Goal: Task Accomplishment & Management: Complete application form

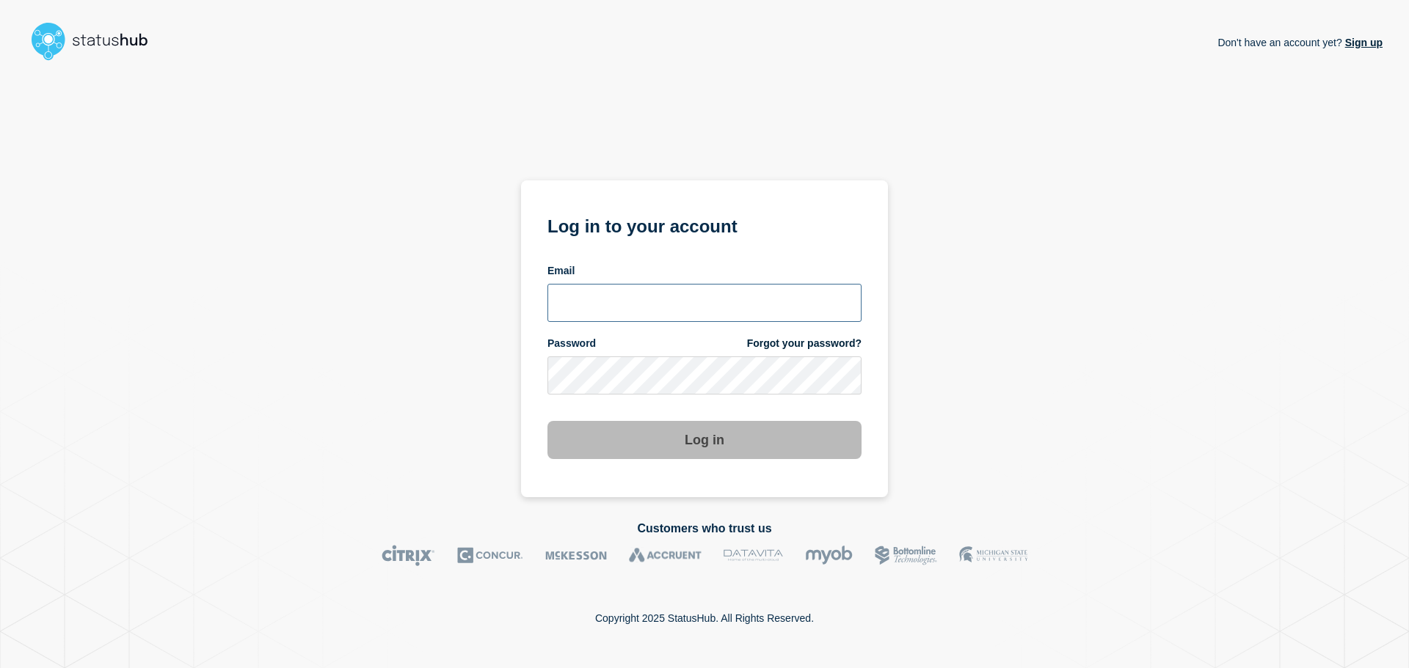
click at [598, 296] on input "email input" at bounding box center [704, 303] width 314 height 38
type input "cobbmeg2@msu.edu"
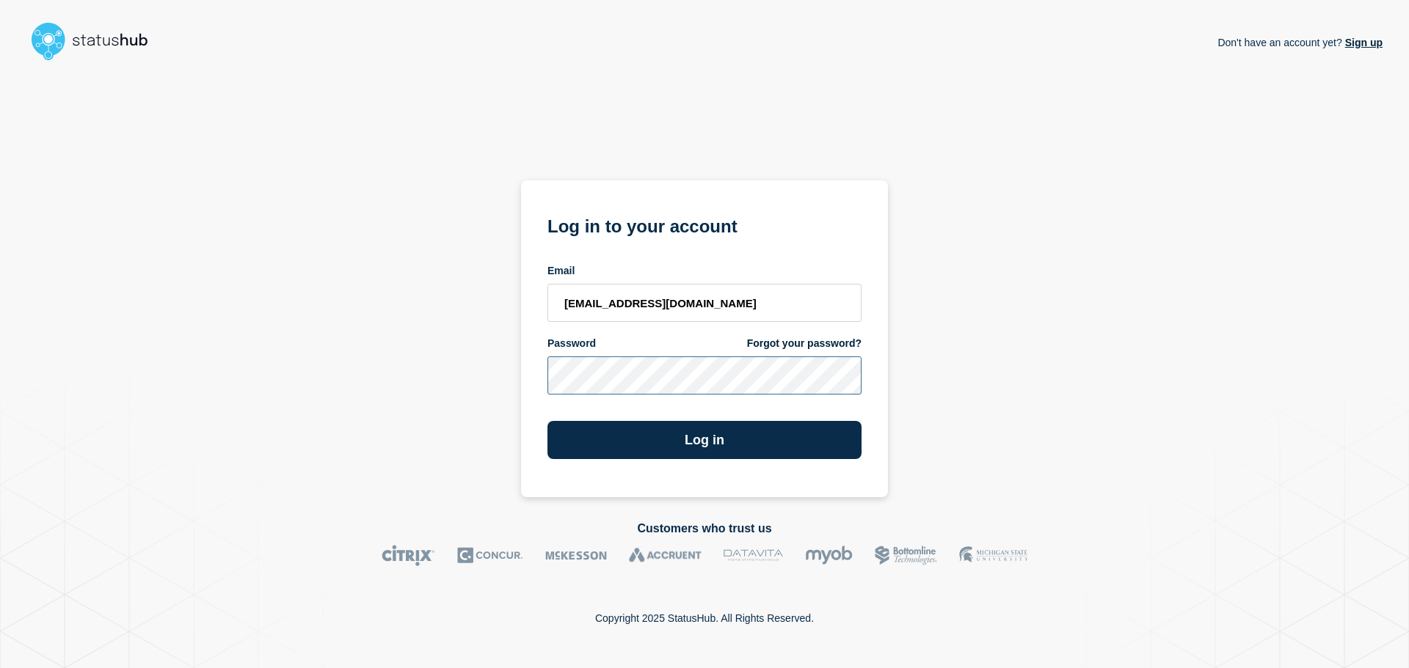
click at [547, 421] on button "Log in" at bounding box center [704, 440] width 314 height 38
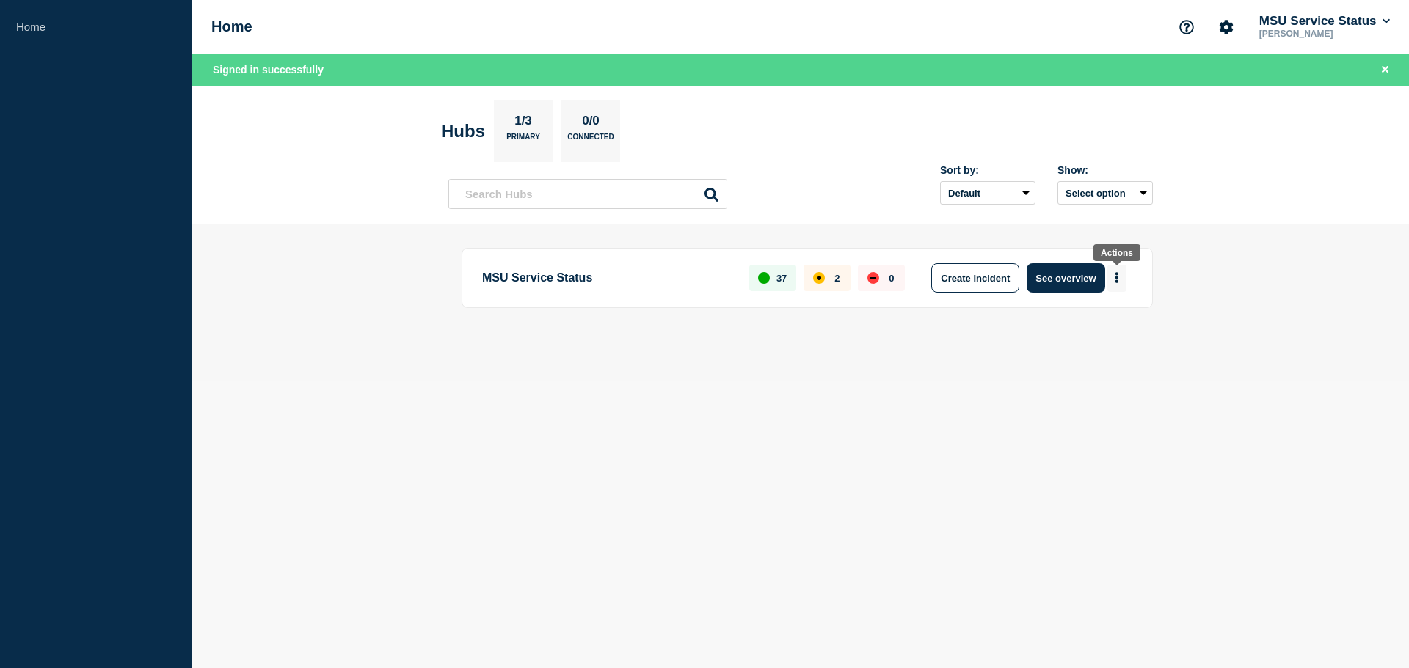
click at [1118, 278] on icon "More actions" at bounding box center [1116, 278] width 3 height 11
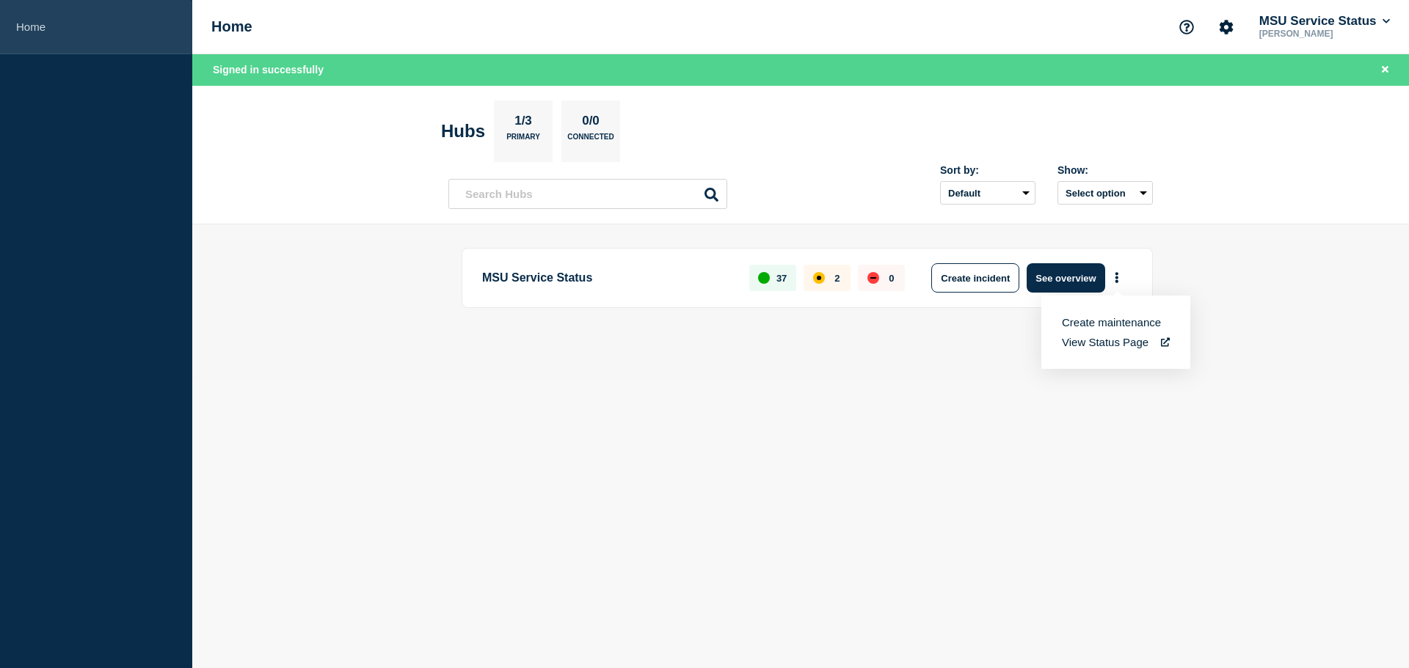
click at [68, 32] on link "Home" at bounding box center [96, 27] width 192 height 54
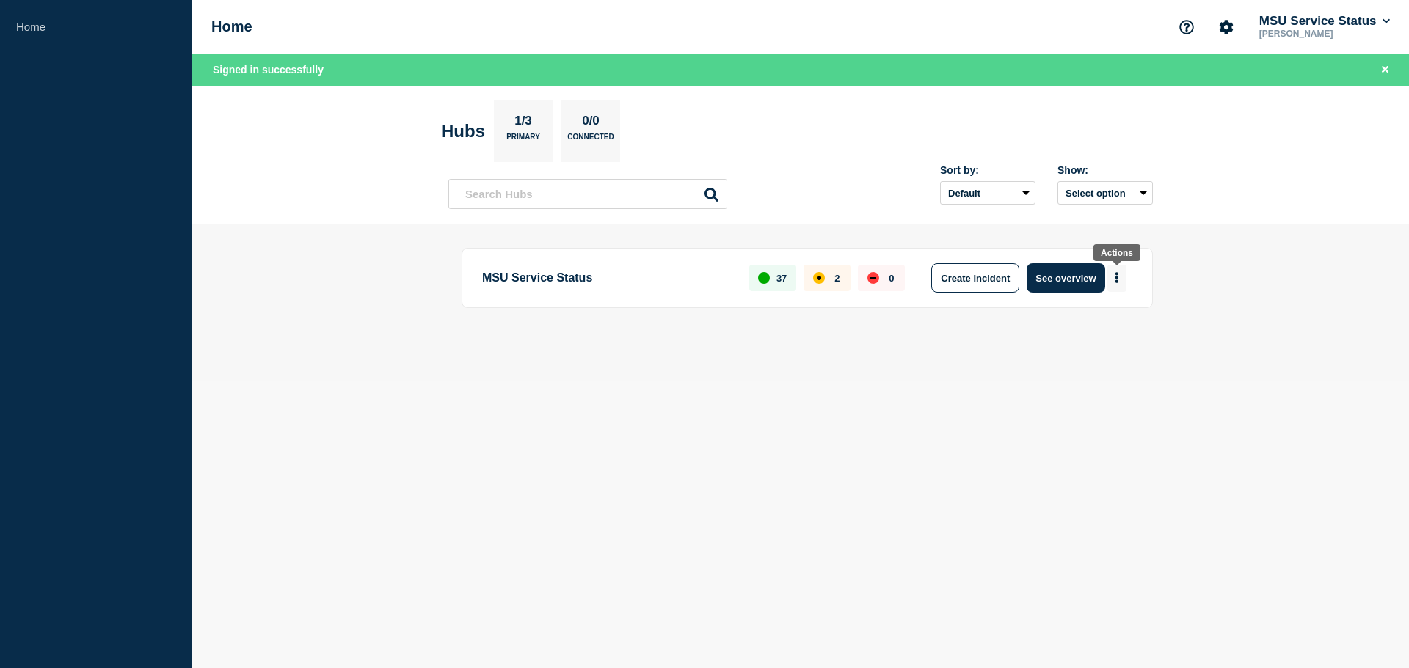
click at [1113, 282] on button "More actions" at bounding box center [1116, 278] width 19 height 27
click at [1168, 255] on main "MSU Service Status 37 2 0 Create incident See overview" at bounding box center [800, 303] width 1217 height 156
click at [1078, 277] on button "See overview" at bounding box center [1066, 277] width 78 height 29
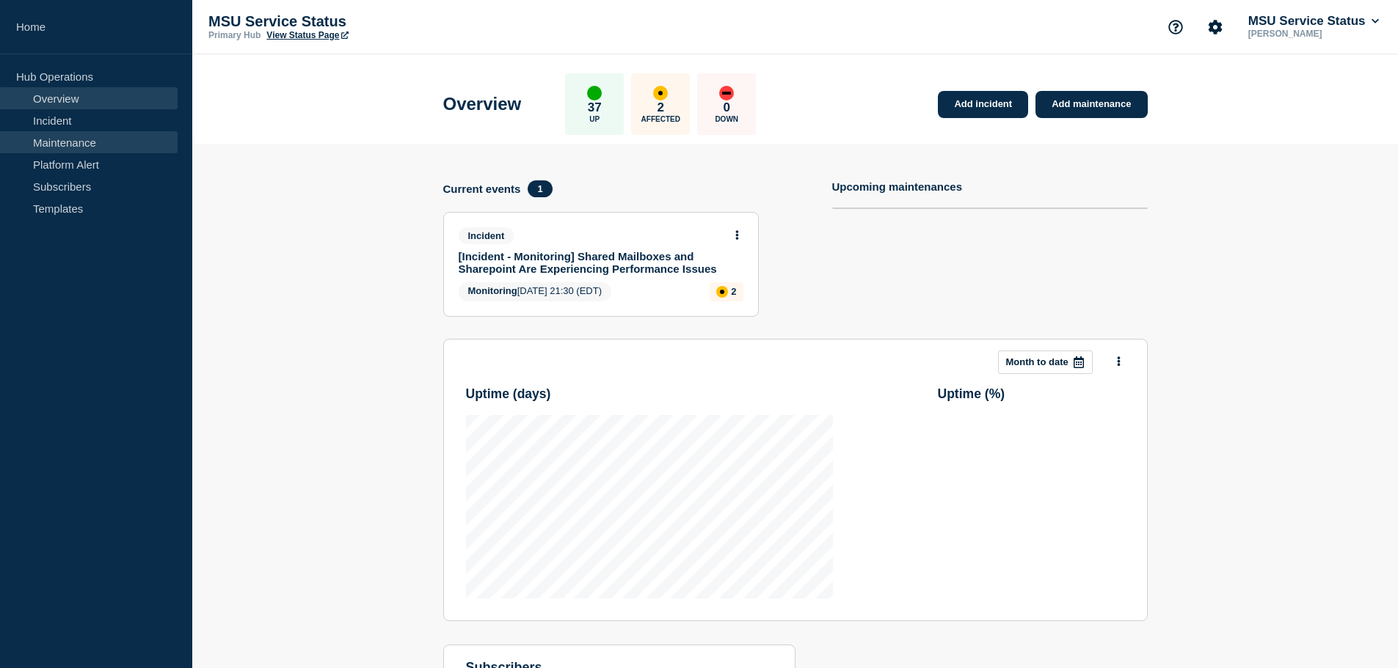
click at [92, 149] on link "Maintenance" at bounding box center [89, 142] width 178 height 22
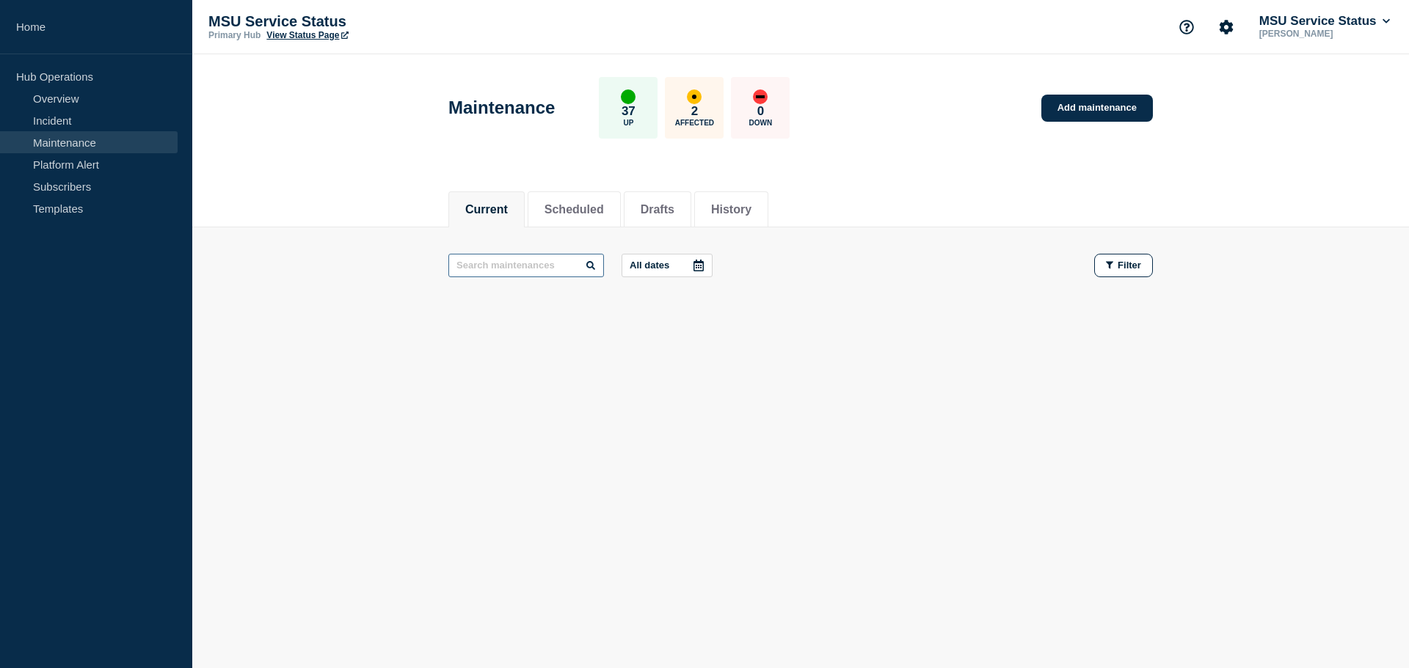
click at [513, 269] on input "text" at bounding box center [526, 265] width 156 height 23
type input "ZFP"
click at [751, 208] on button "History" at bounding box center [731, 209] width 40 height 13
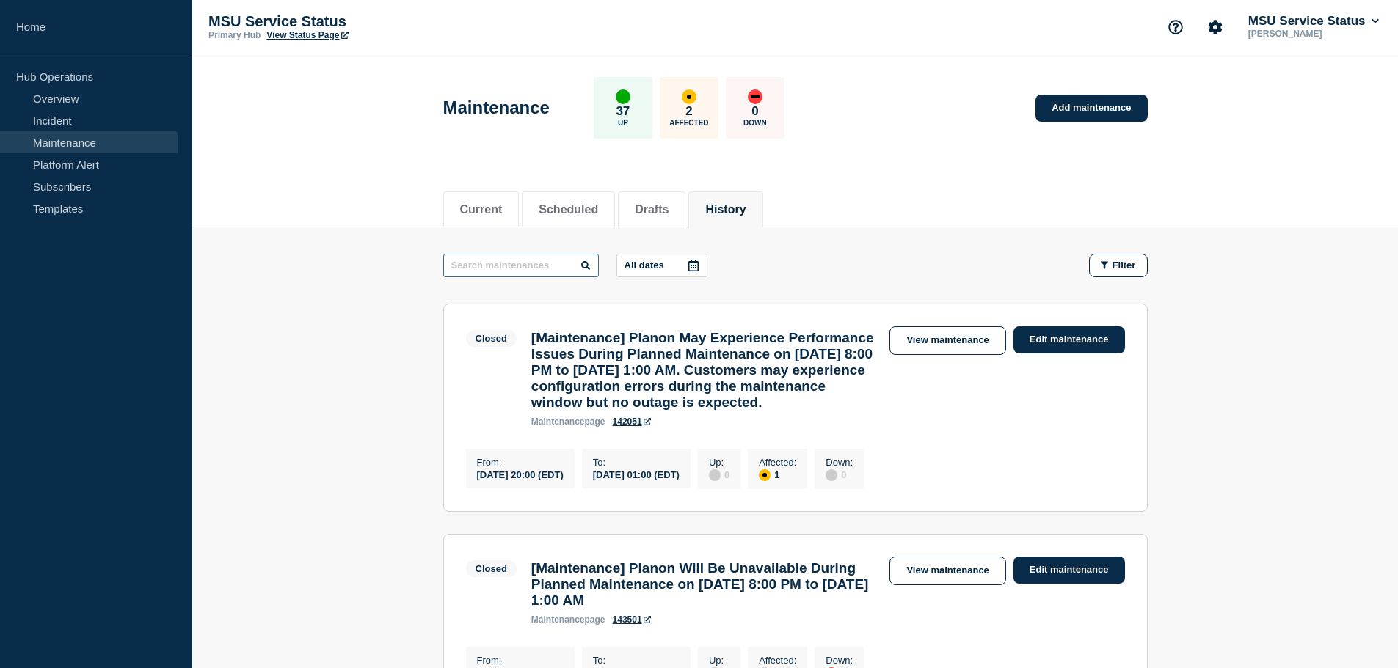
click at [555, 267] on input "text" at bounding box center [521, 265] width 156 height 23
type input "ZFP"
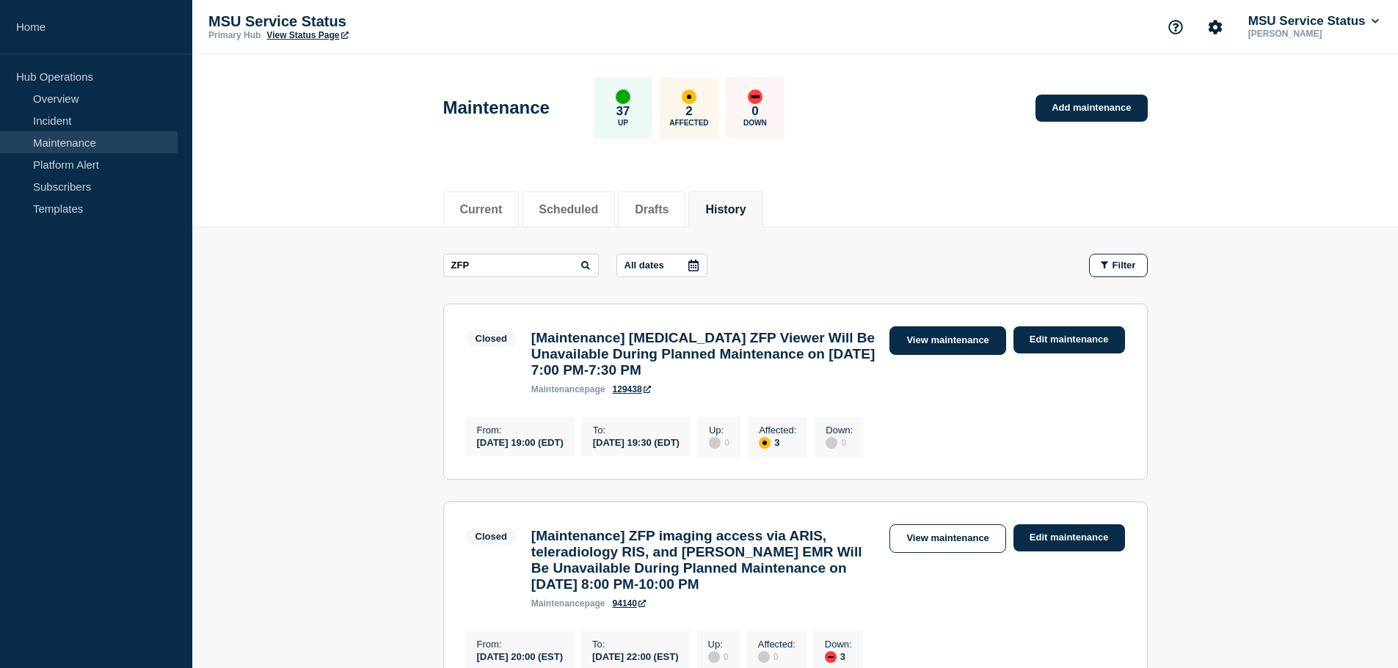
click at [936, 338] on link "View maintenance" at bounding box center [947, 341] width 116 height 29
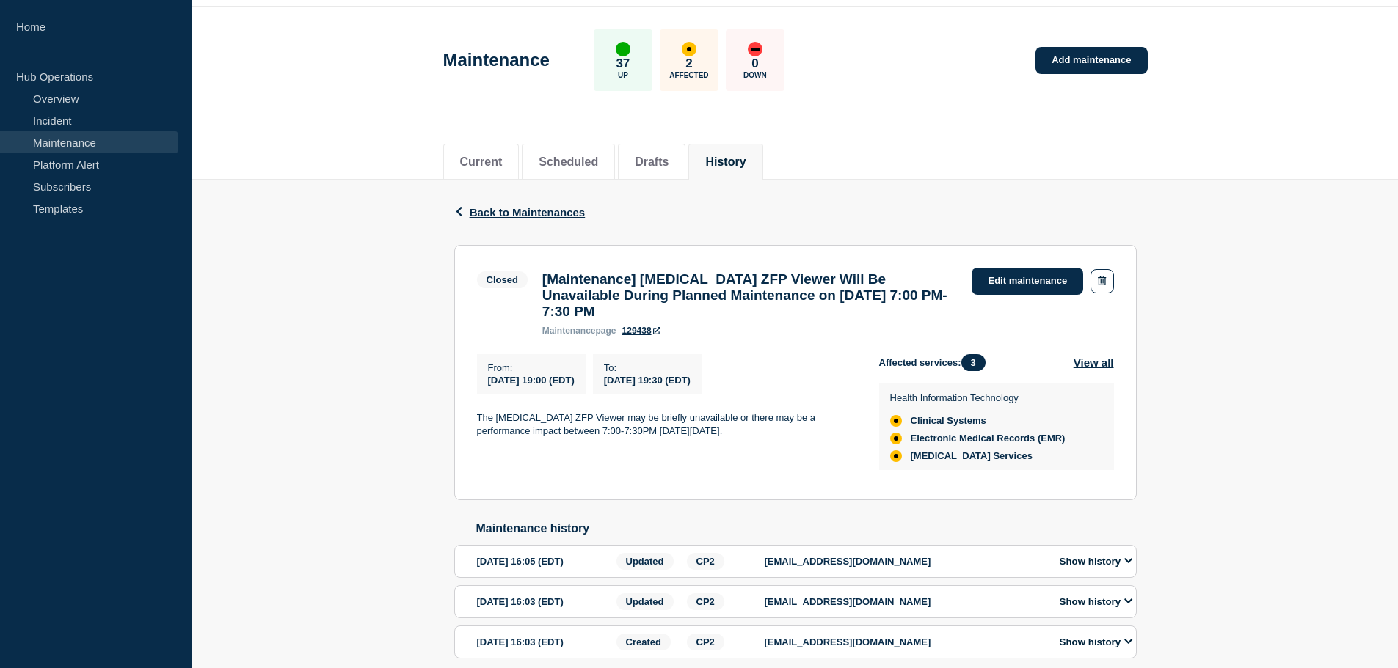
scroll to position [73, 0]
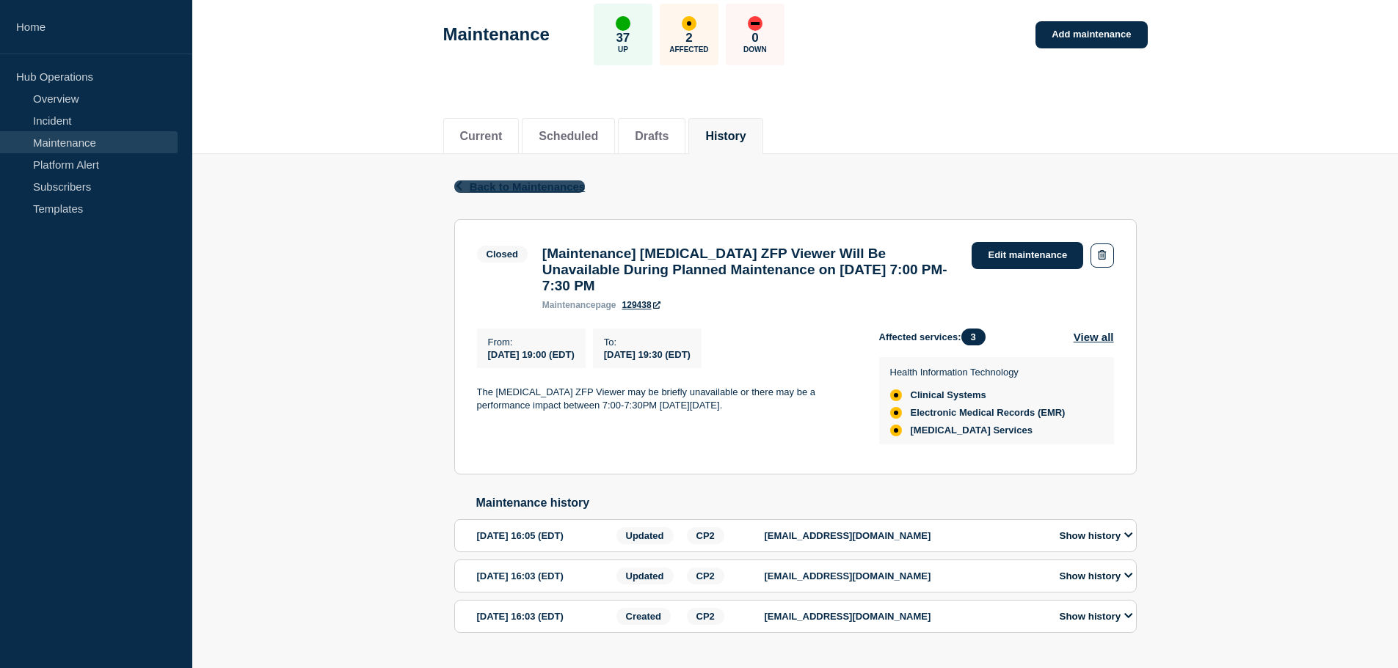
click at [539, 187] on span "Back to Maintenances" at bounding box center [528, 187] width 116 height 12
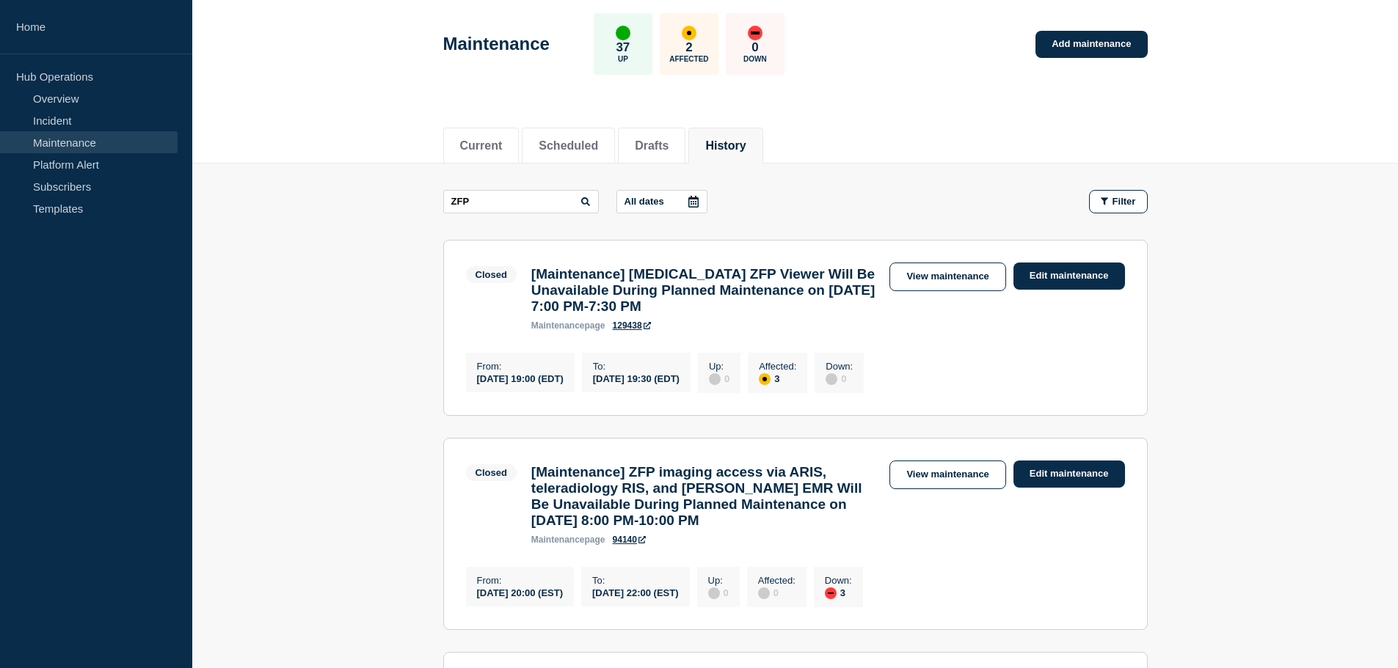
scroll to position [147, 0]
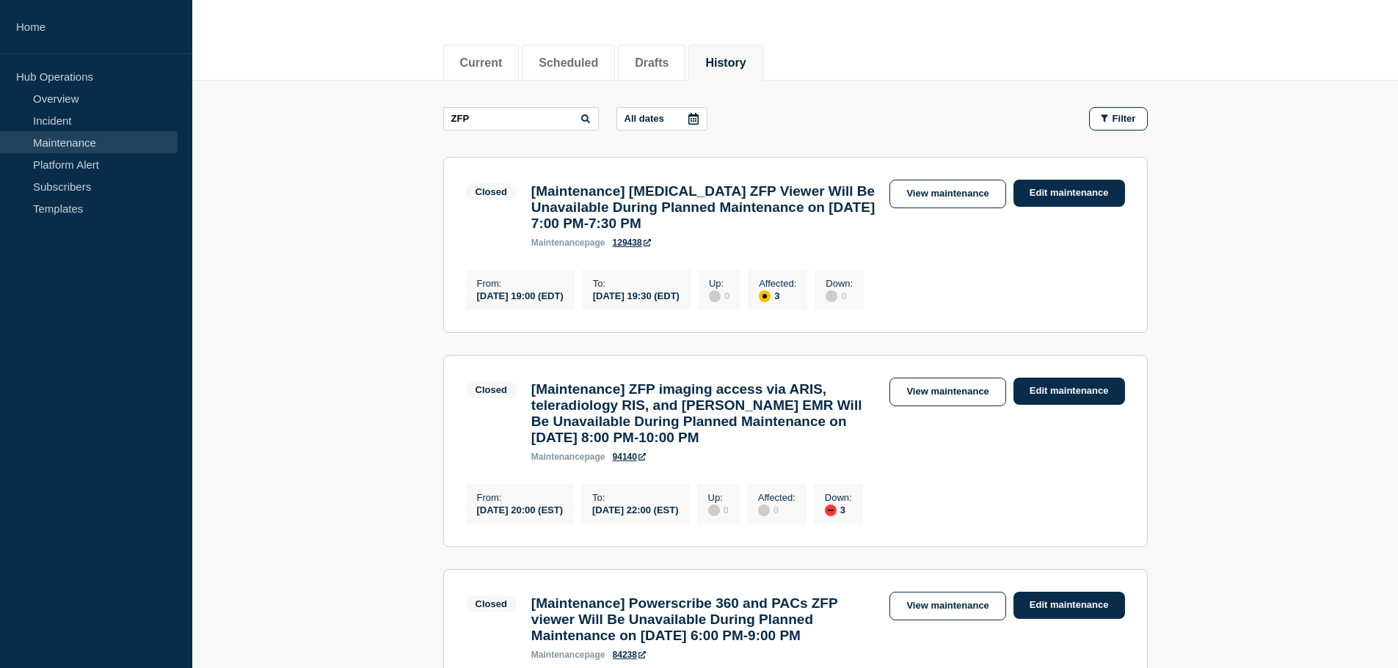
click at [624, 462] on link "94140" at bounding box center [629, 457] width 33 height 10
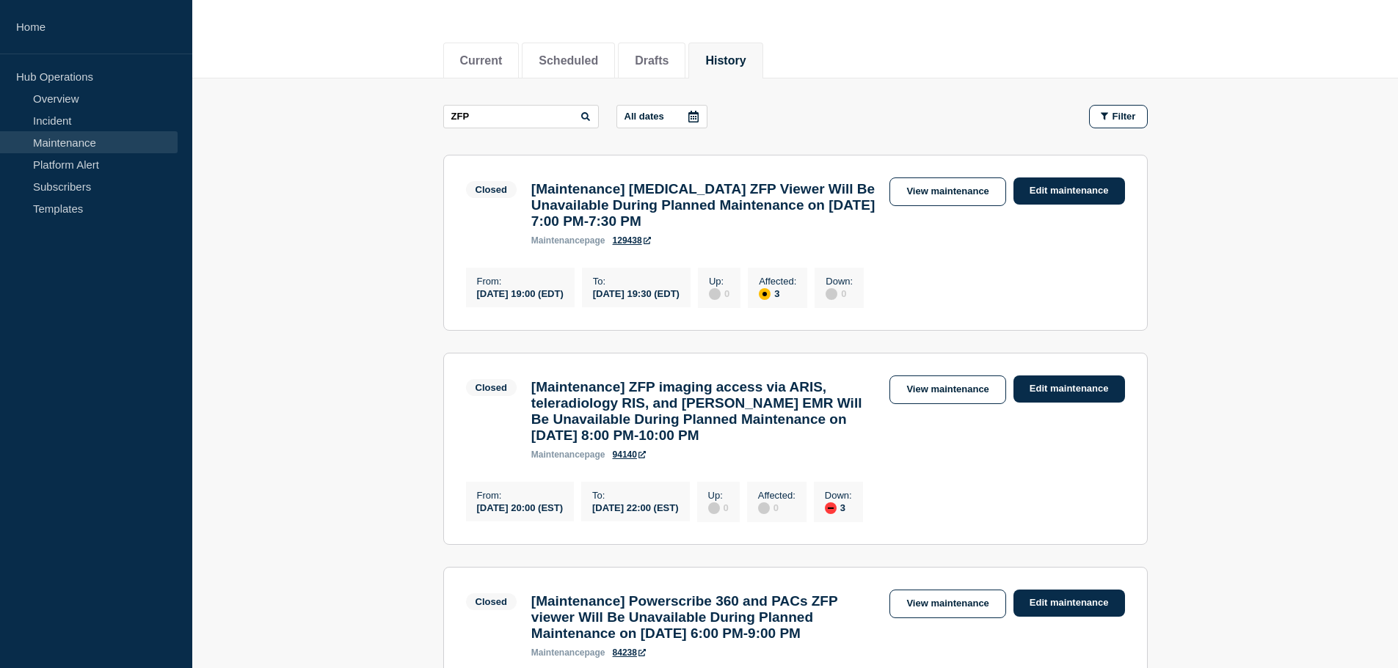
scroll to position [73, 0]
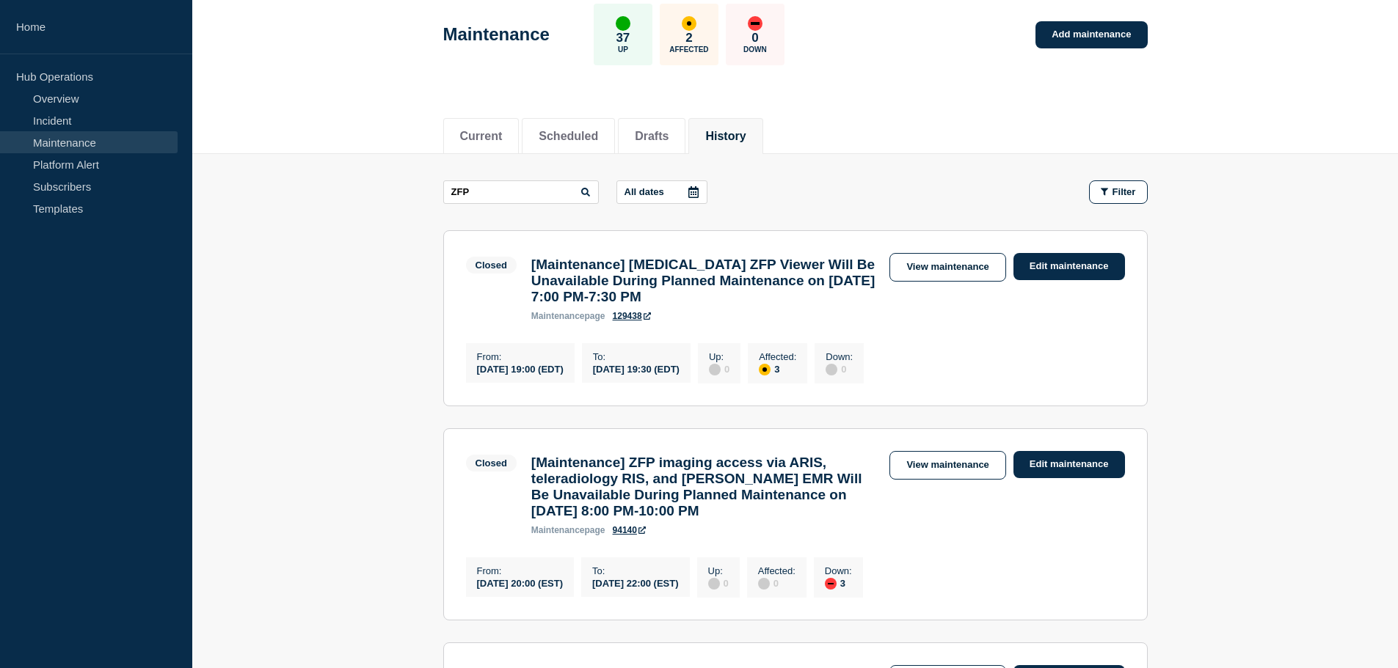
click at [631, 321] on link "129438" at bounding box center [632, 316] width 38 height 10
click at [4, 39] on link "Home" at bounding box center [96, 27] width 192 height 54
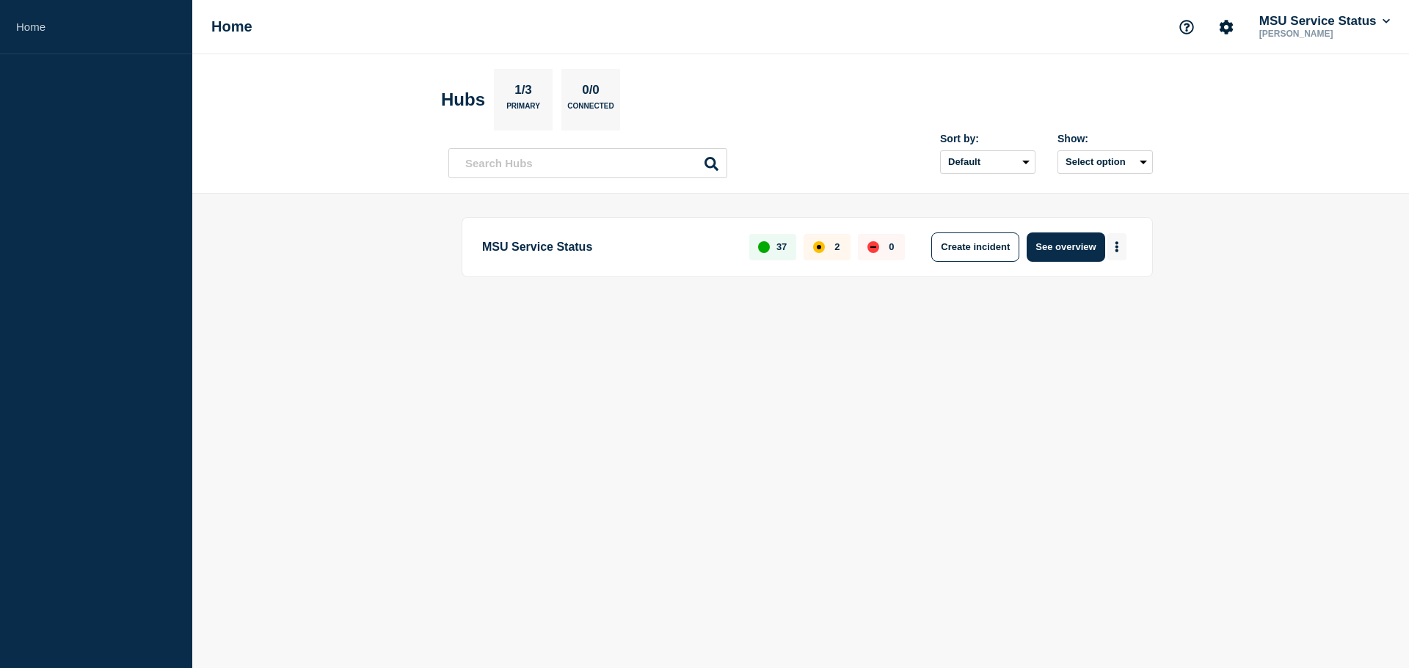
click at [1119, 245] on button "More actions" at bounding box center [1116, 246] width 19 height 27
click at [1063, 236] on button "See overview" at bounding box center [1066, 247] width 78 height 29
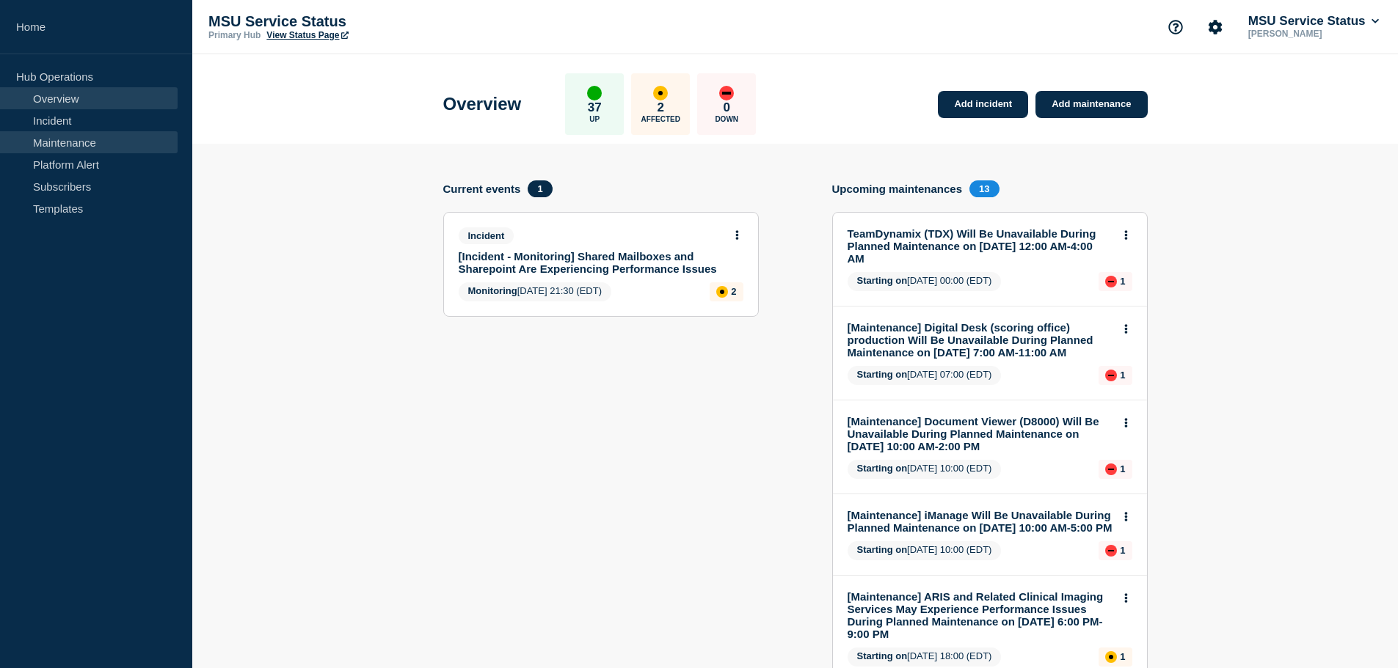
click at [54, 147] on link "Maintenance" at bounding box center [89, 142] width 178 height 22
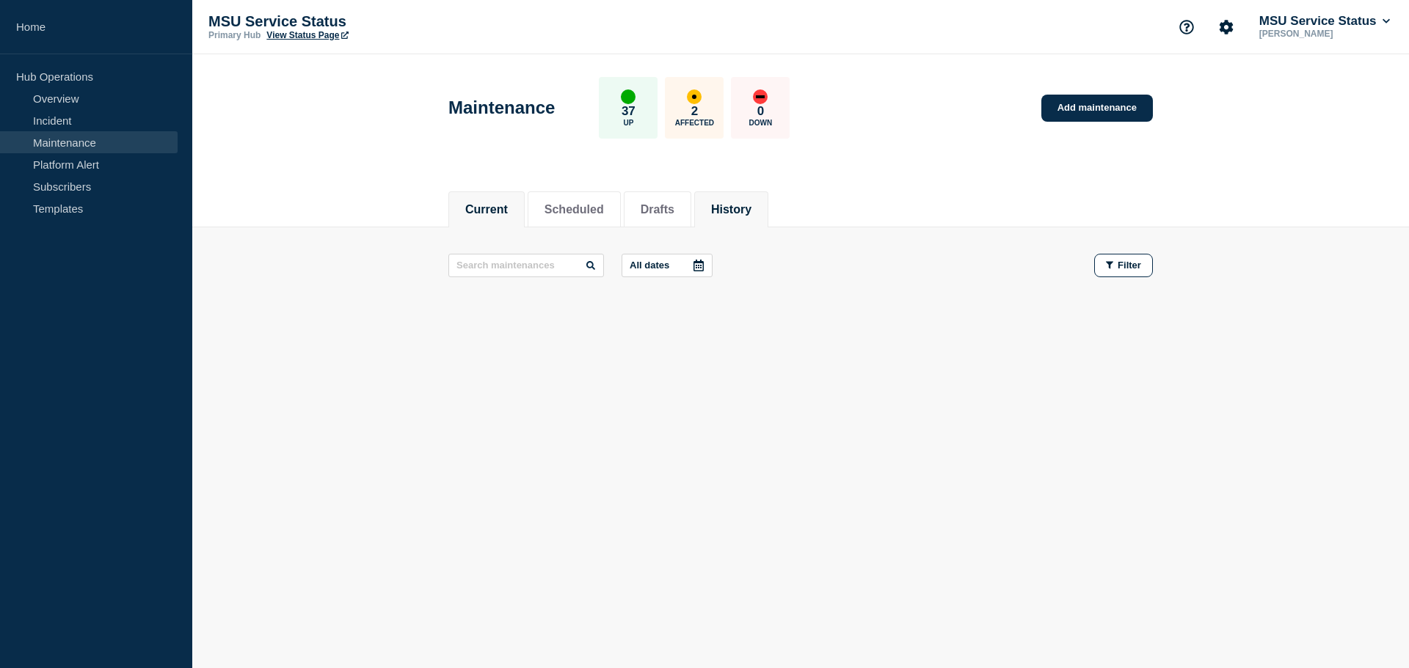
click at [727, 203] on li "History" at bounding box center [731, 210] width 74 height 36
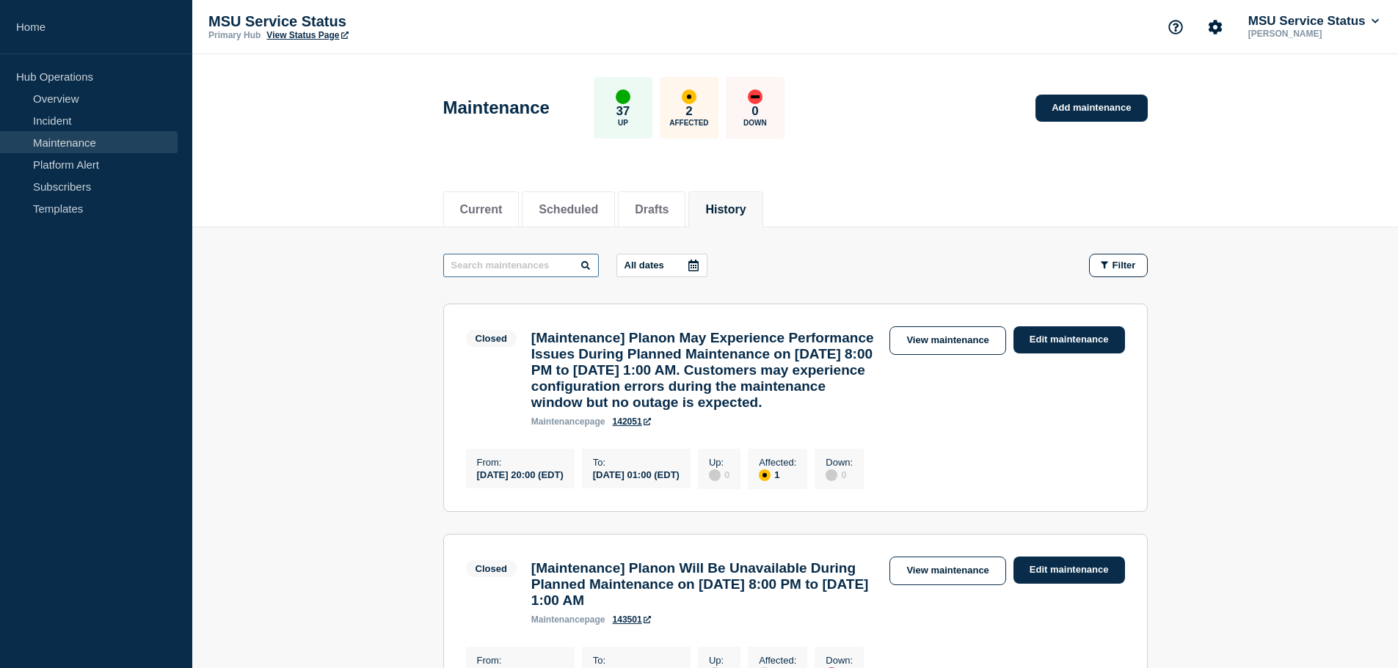
click at [484, 272] on input "text" at bounding box center [521, 265] width 156 height 23
type input "ZFP"
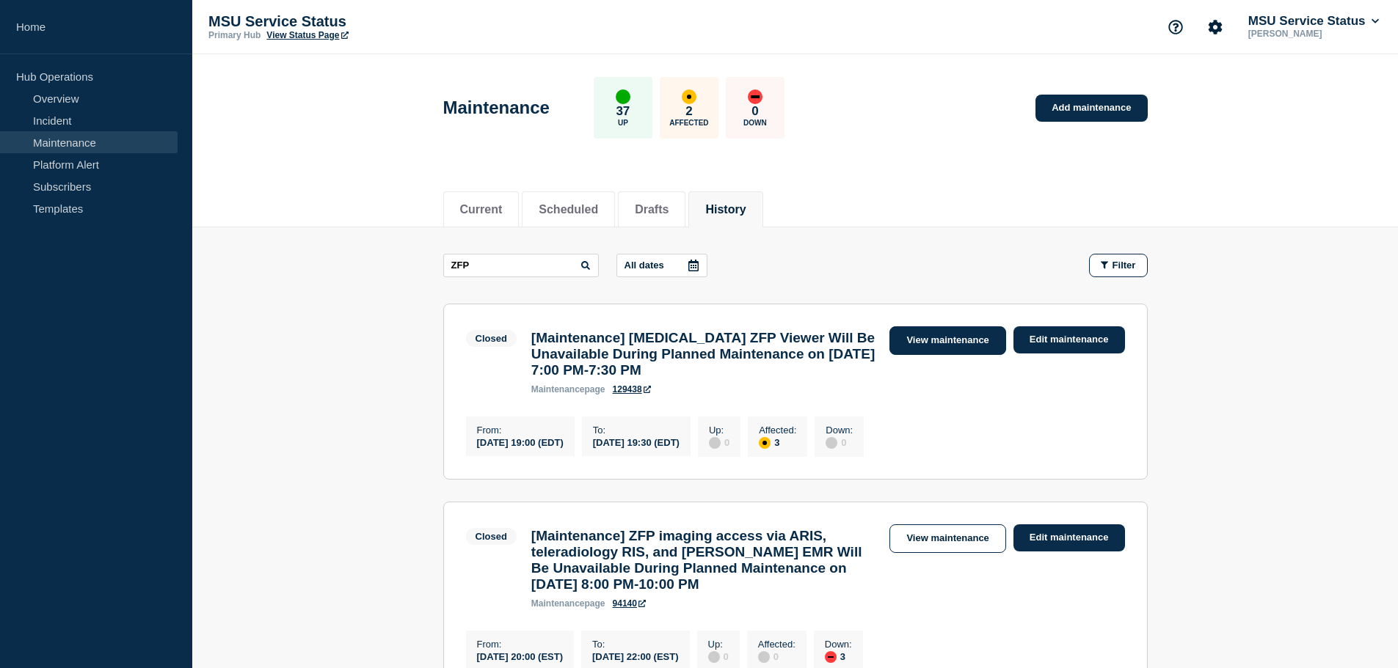
click at [982, 344] on link "View maintenance" at bounding box center [947, 341] width 116 height 29
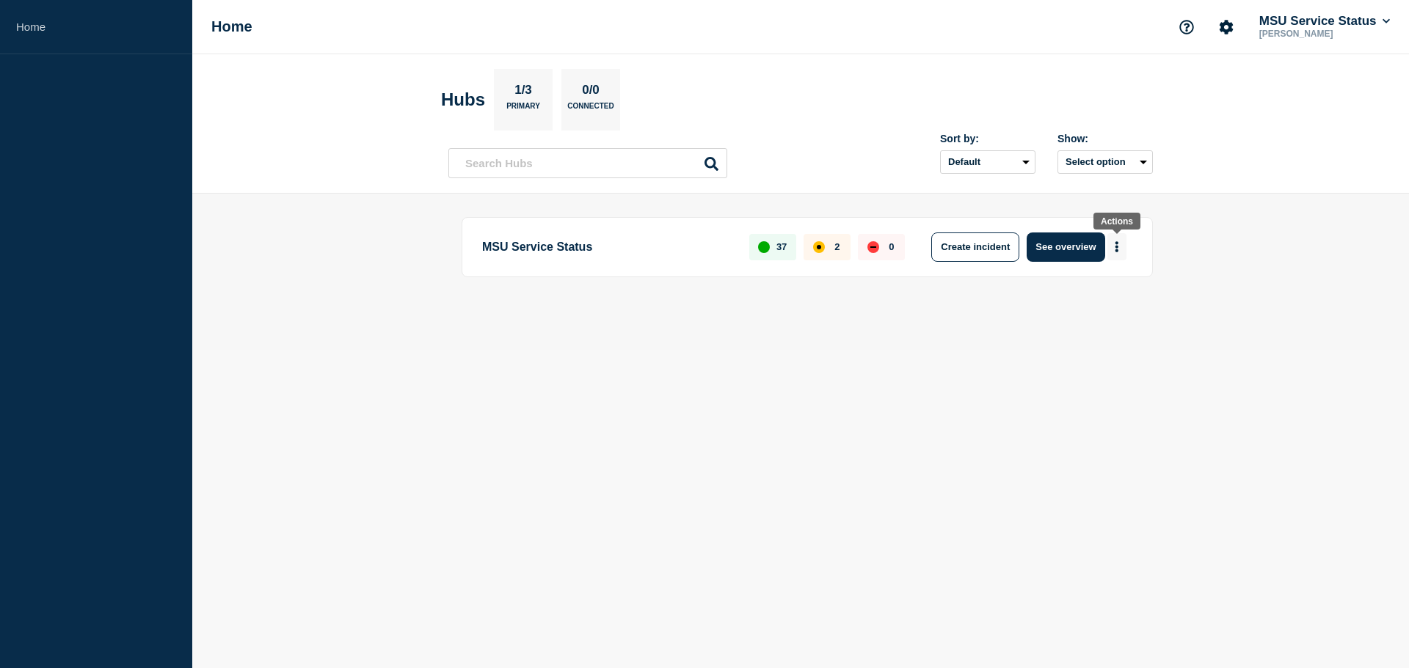
click at [1118, 249] on icon "More actions" at bounding box center [1117, 246] width 4 height 11
click at [1108, 291] on button "Create maintenance" at bounding box center [1111, 291] width 99 height 12
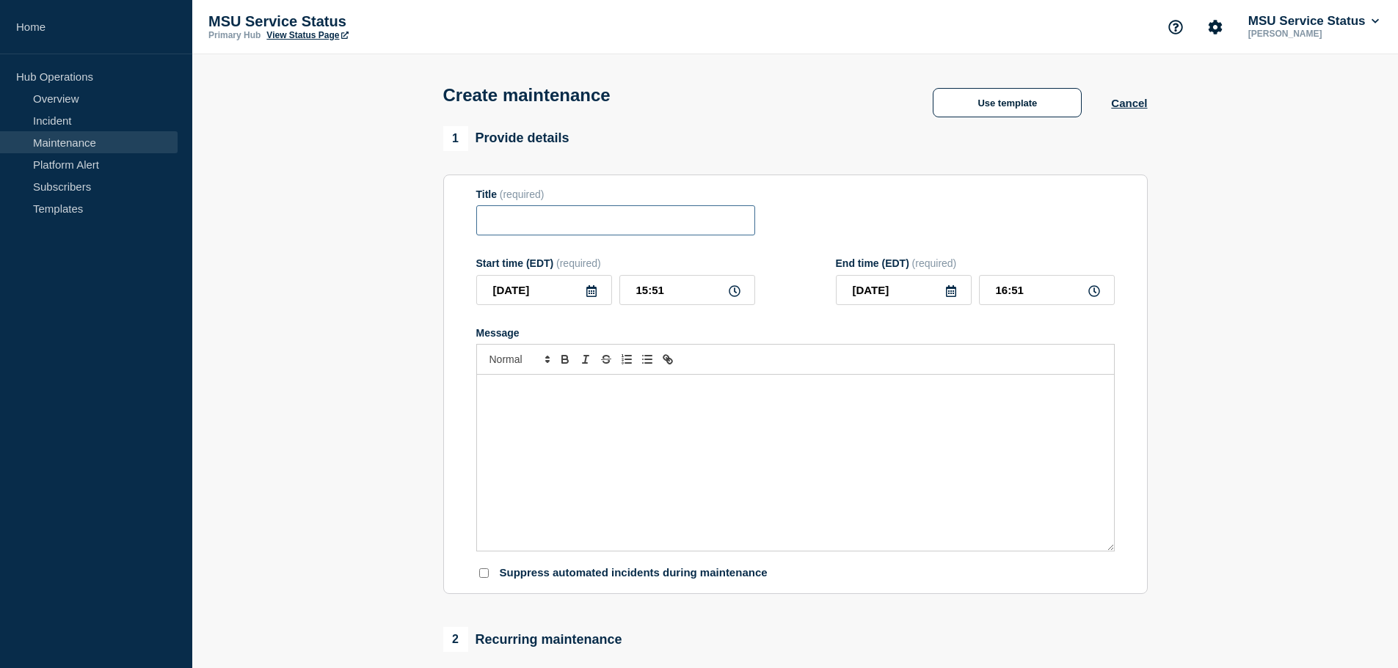
click at [520, 233] on input "Title" at bounding box center [615, 220] width 279 height 30
paste input "[Maintenance] ARIS May Experience Performance Issues During Planned Maintenance…"
type input "[Maintenance] ARIS May Experience Performance Issues During Planned Maintenance…"
drag, startPoint x: 550, startPoint y: 296, endPoint x: 517, endPoint y: 294, distance: 33.1
click at [517, 294] on input "2025-09-26" at bounding box center [544, 290] width 136 height 30
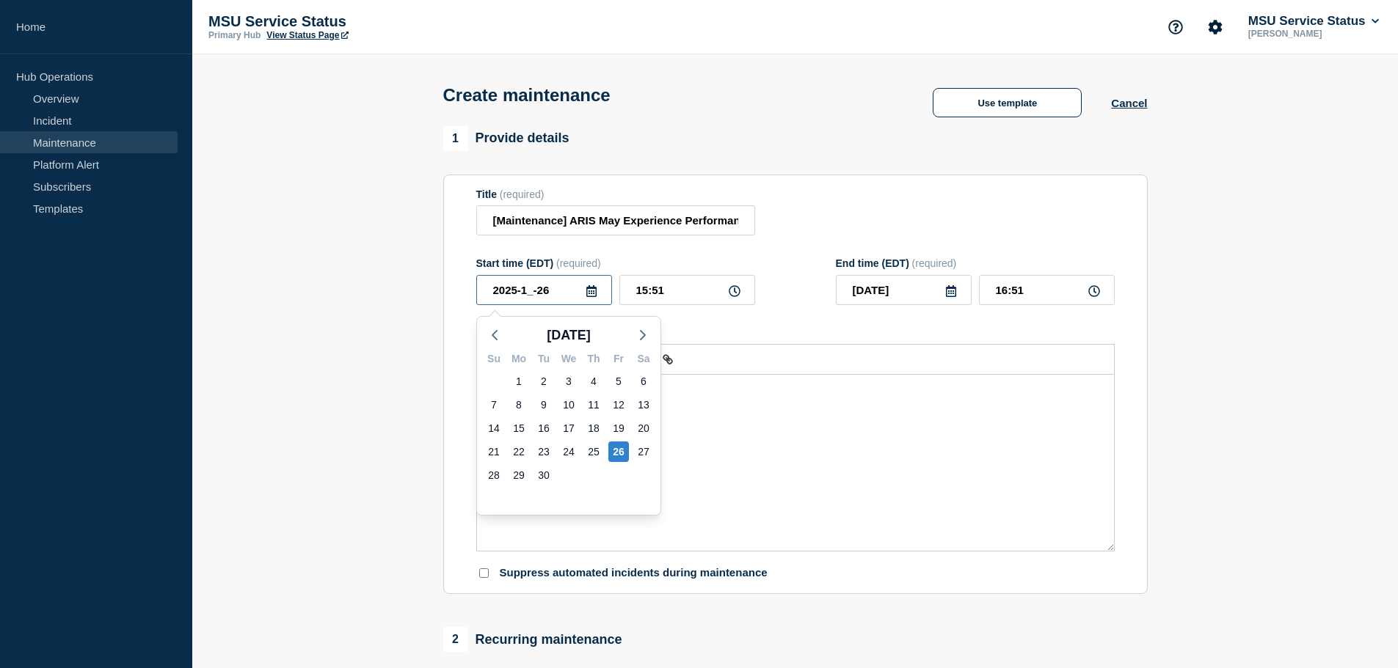
type input "2025-10-26"
type input "2025-10-06"
type input "2025-10-02"
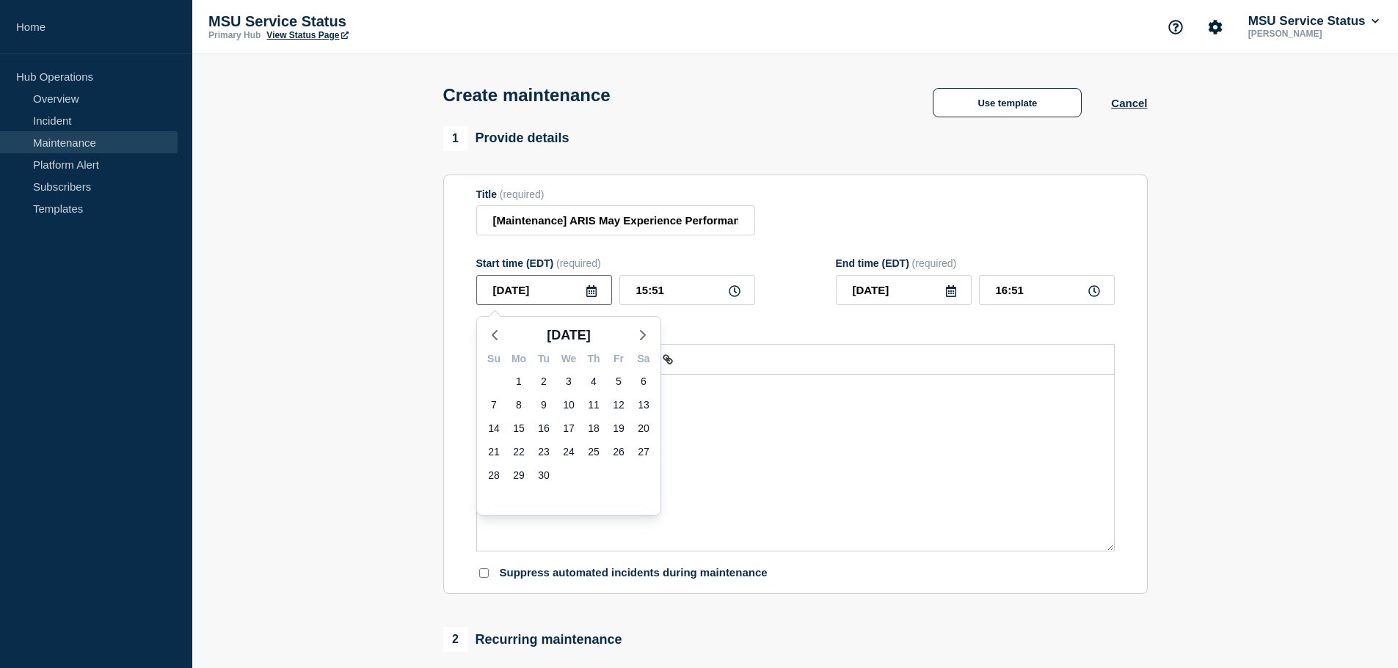
type input "2025-10-02"
drag, startPoint x: 670, startPoint y: 297, endPoint x: 549, endPoint y: 291, distance: 121.2
click at [549, 291] on div "2025-10-02 Sep 2025 Su Mo Tu We Th Fr Sa 31 1 2 3 4 5 6 7 8 9 10 11 12 13 14 15…" at bounding box center [615, 290] width 279 height 30
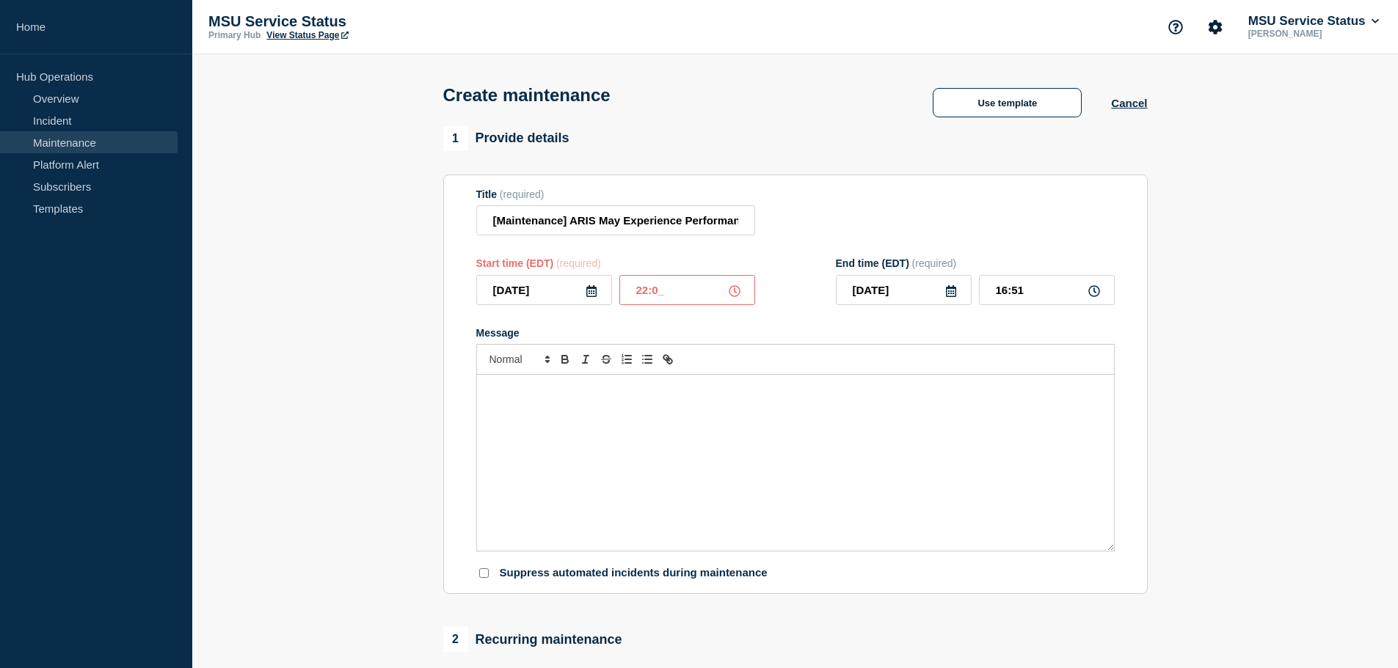
type input "22:00"
type input "23:00"
click at [586, 459] on div "Message" at bounding box center [795, 463] width 637 height 176
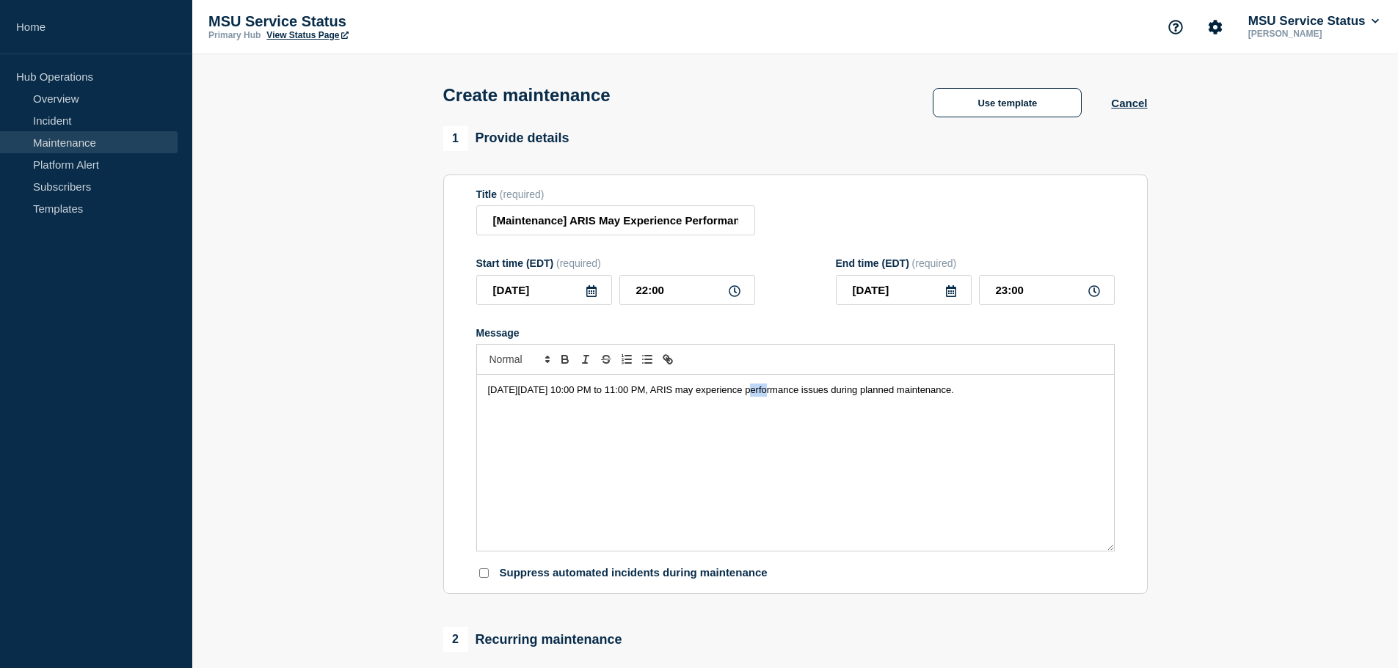
drag, startPoint x: 739, startPoint y: 392, endPoint x: 760, endPoint y: 393, distance: 21.3
click at [760, 393] on span "On Thursday, October 2, 2025 from 10:00 PM to 11:00 PM, ARIS may experience per…" at bounding box center [721, 389] width 466 height 11
click at [591, 222] on input "[Maintenance] ARIS May Experience Performance Issues During Planned Maintenance…" at bounding box center [615, 220] width 279 height 30
drag, startPoint x: 594, startPoint y: 222, endPoint x: 572, endPoint y: 225, distance: 22.9
click at [572, 225] on input "[Maintenance] ARIS May Experience Performance Issues During Planned Maintenance…" at bounding box center [615, 220] width 279 height 30
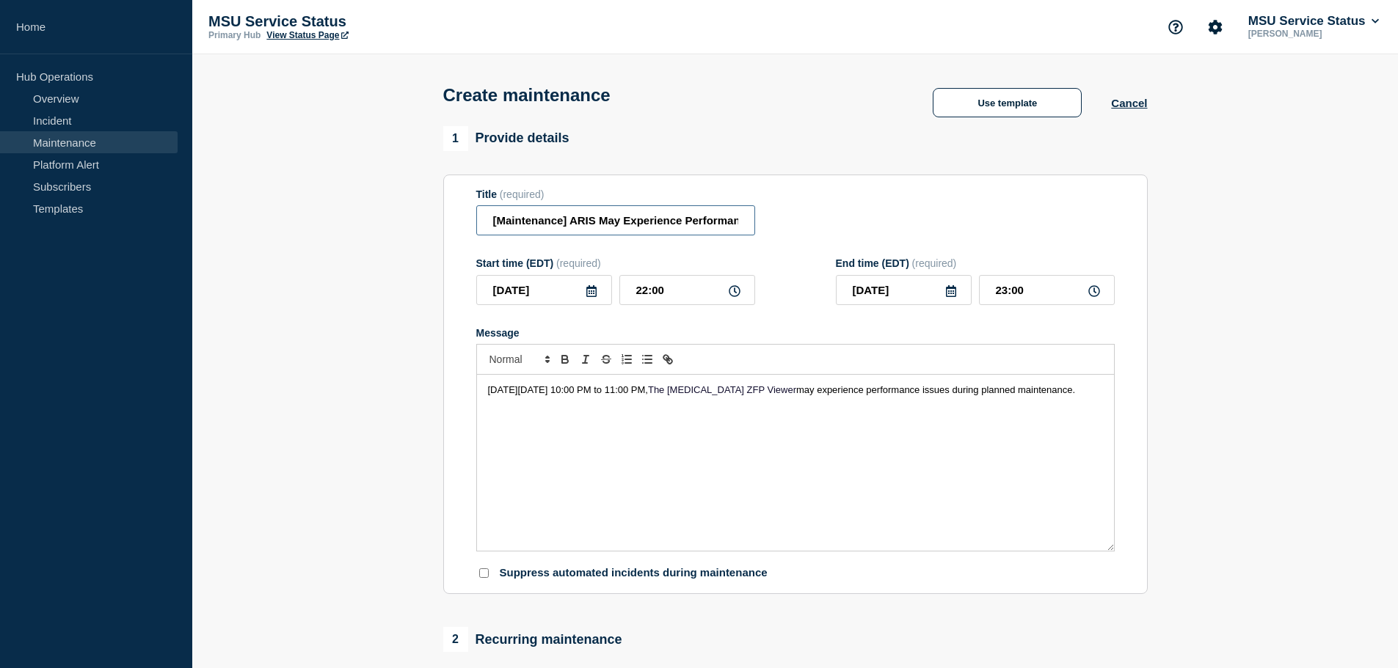
paste input "The Radiology ZFP Viewer"
type input "[Maintenance] The Radiology ZFP Viewer May Experience Performance Issues During…"
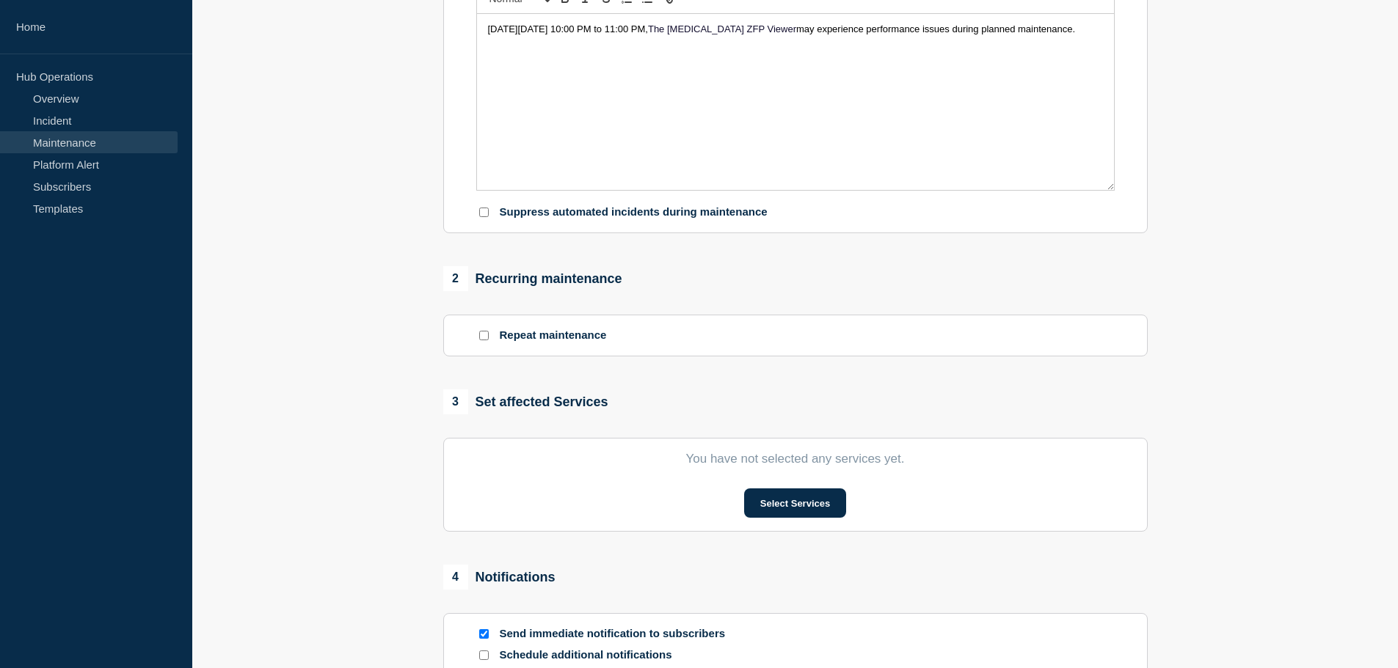
scroll to position [367, 0]
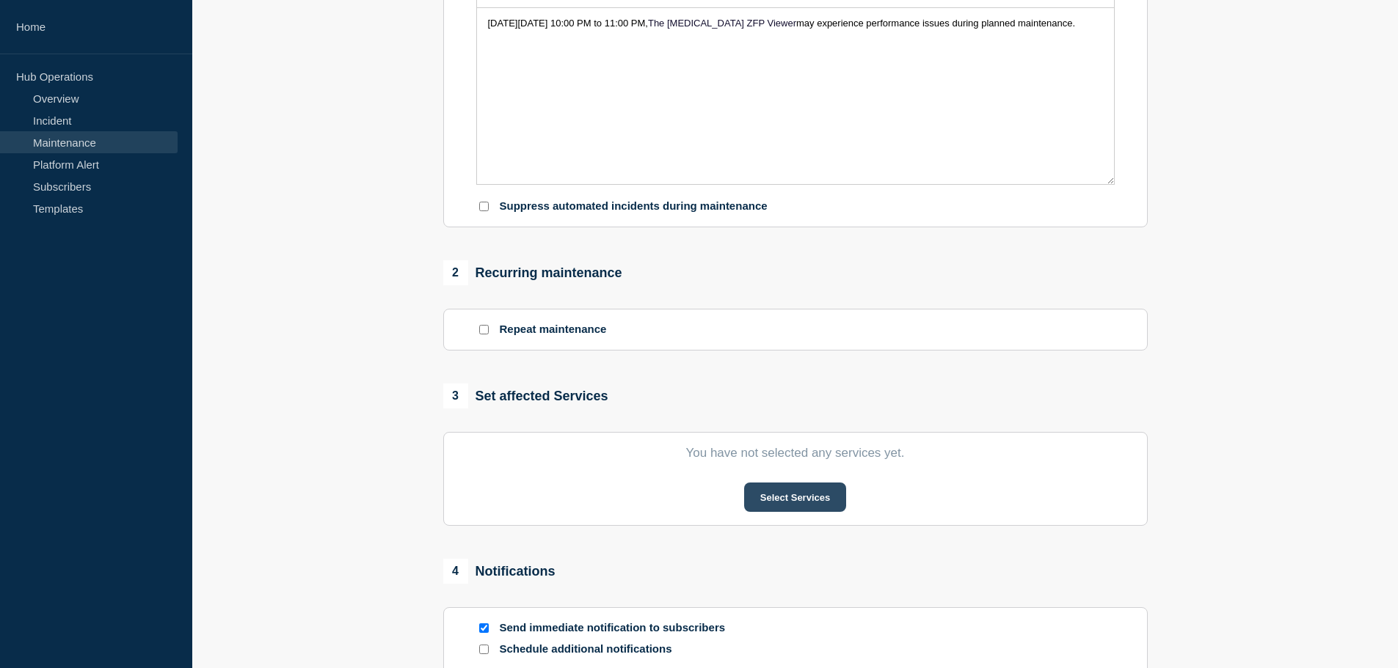
click at [776, 503] on button "Select Services" at bounding box center [795, 497] width 102 height 29
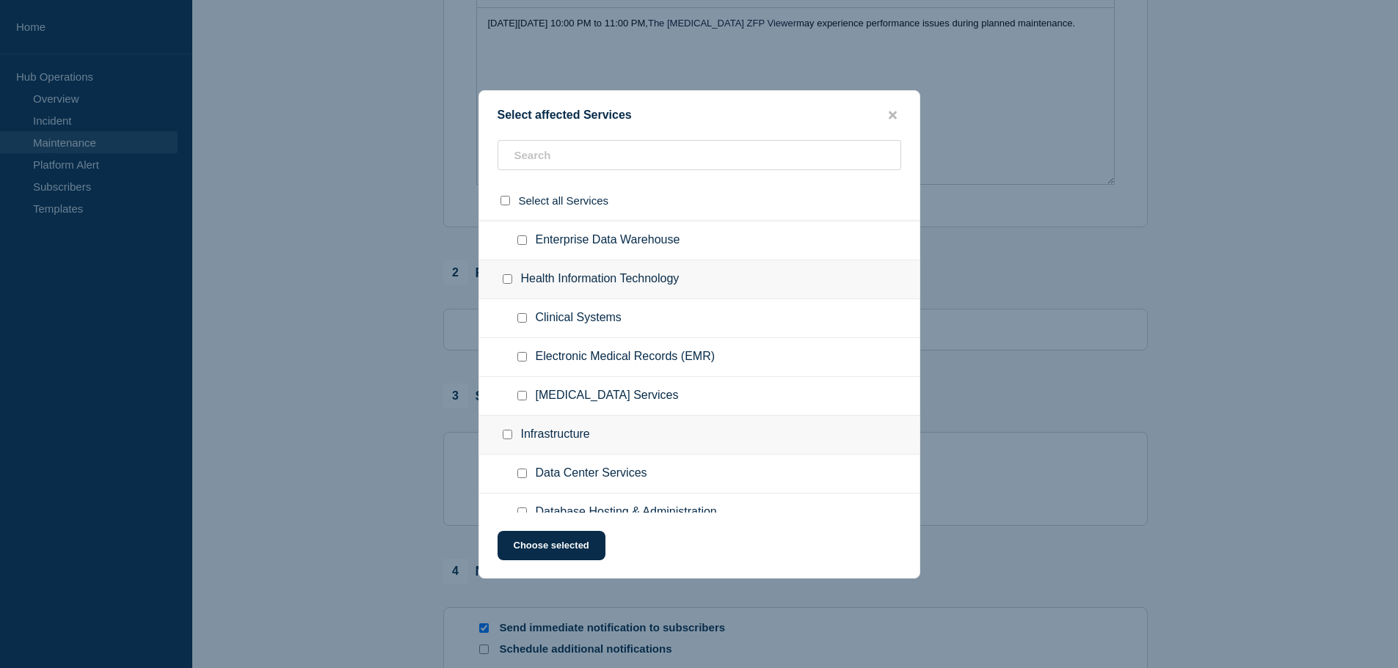
scroll to position [807, 0]
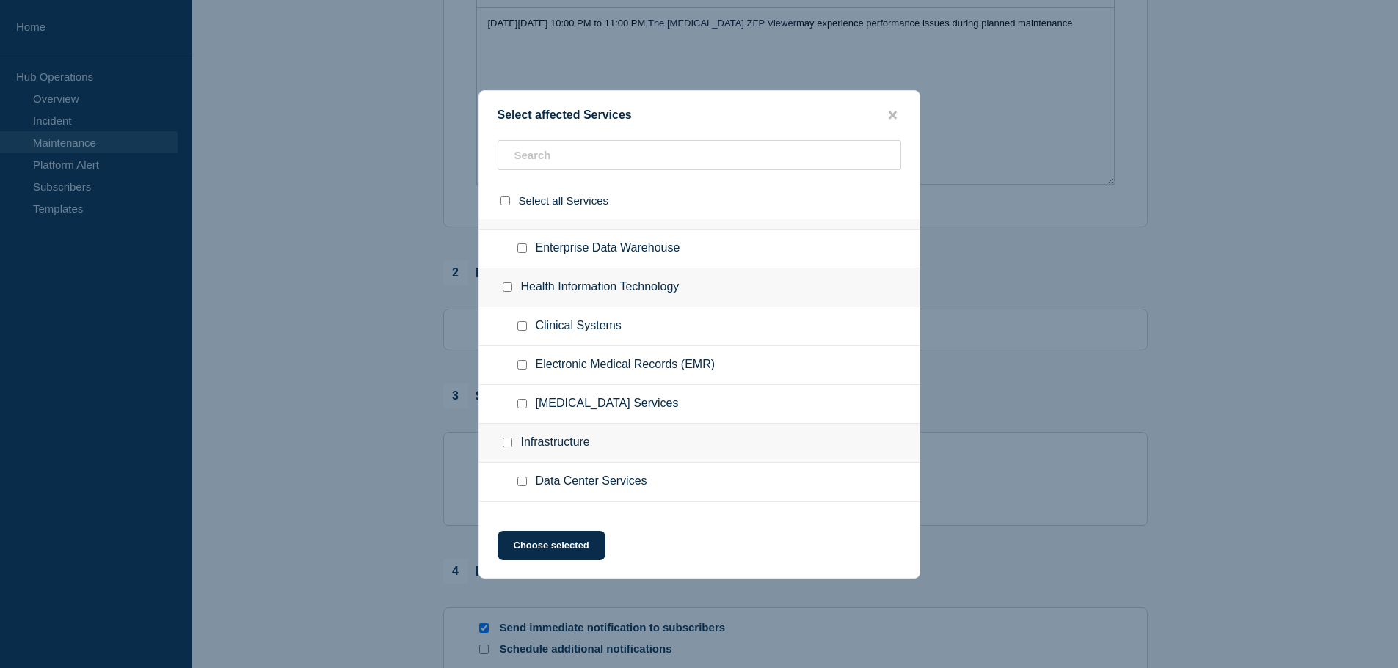
click at [524, 407] on input "Radiology Services checkbox" at bounding box center [522, 404] width 10 height 10
checkbox input "true"
click at [589, 539] on button "Choose selected" at bounding box center [551, 545] width 108 height 29
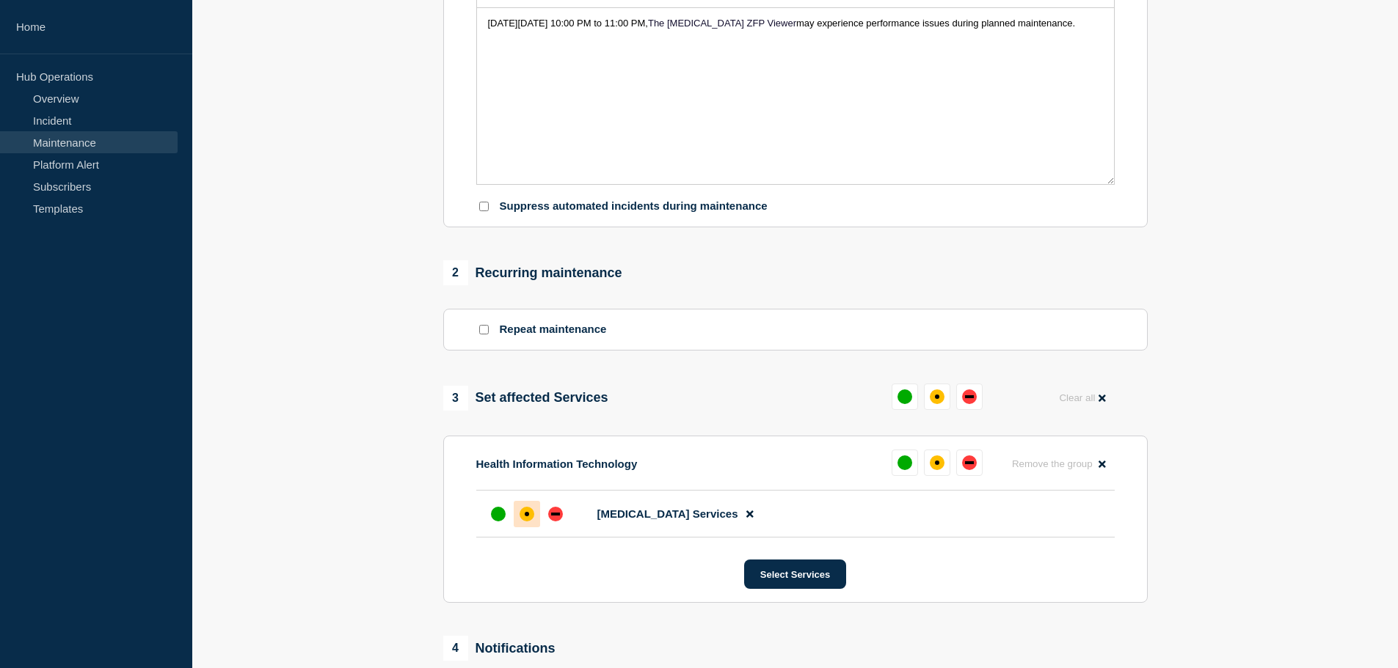
click at [535, 520] on div at bounding box center [527, 514] width 26 height 26
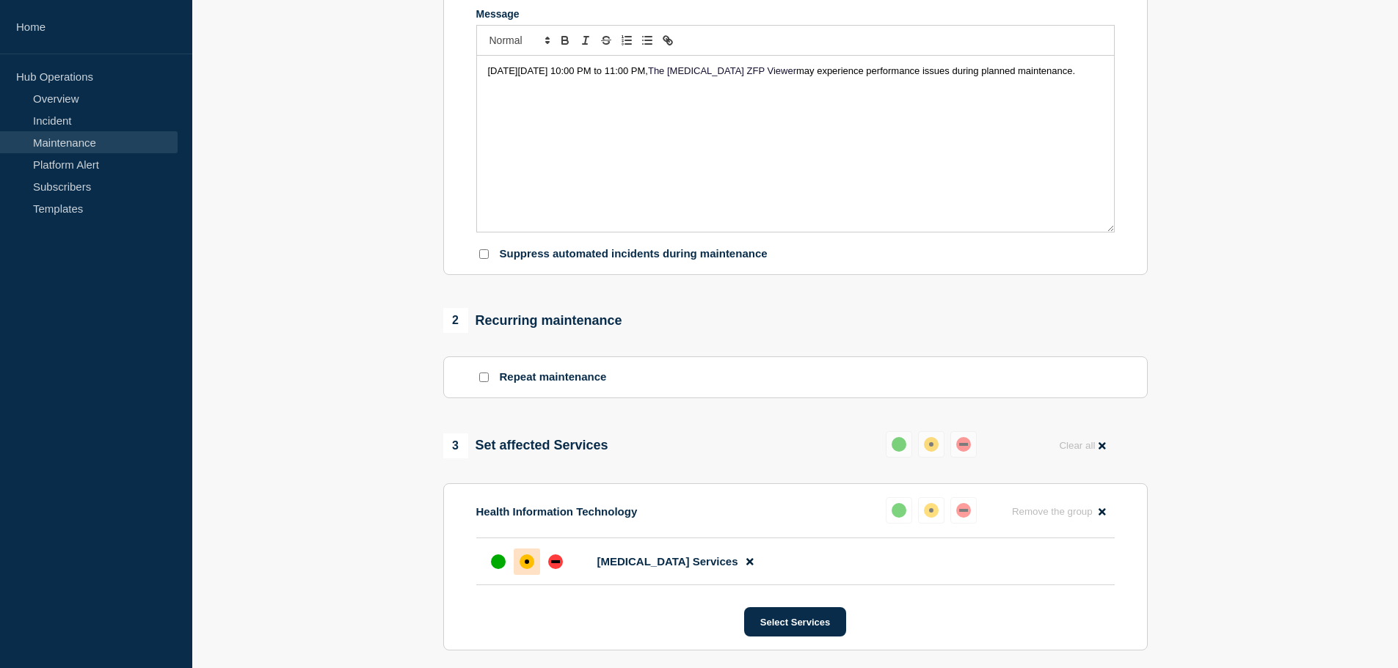
scroll to position [294, 0]
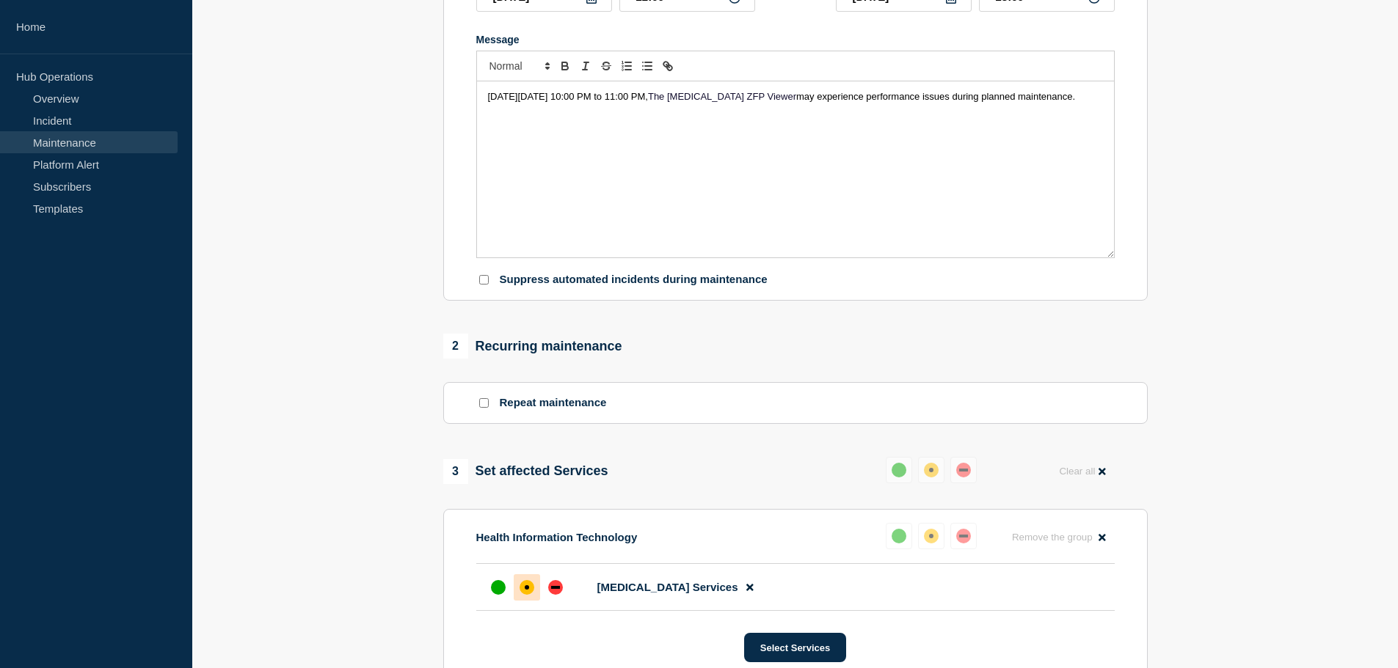
click at [748, 102] on span "The Radiology ZFP Viewer" at bounding box center [722, 96] width 148 height 11
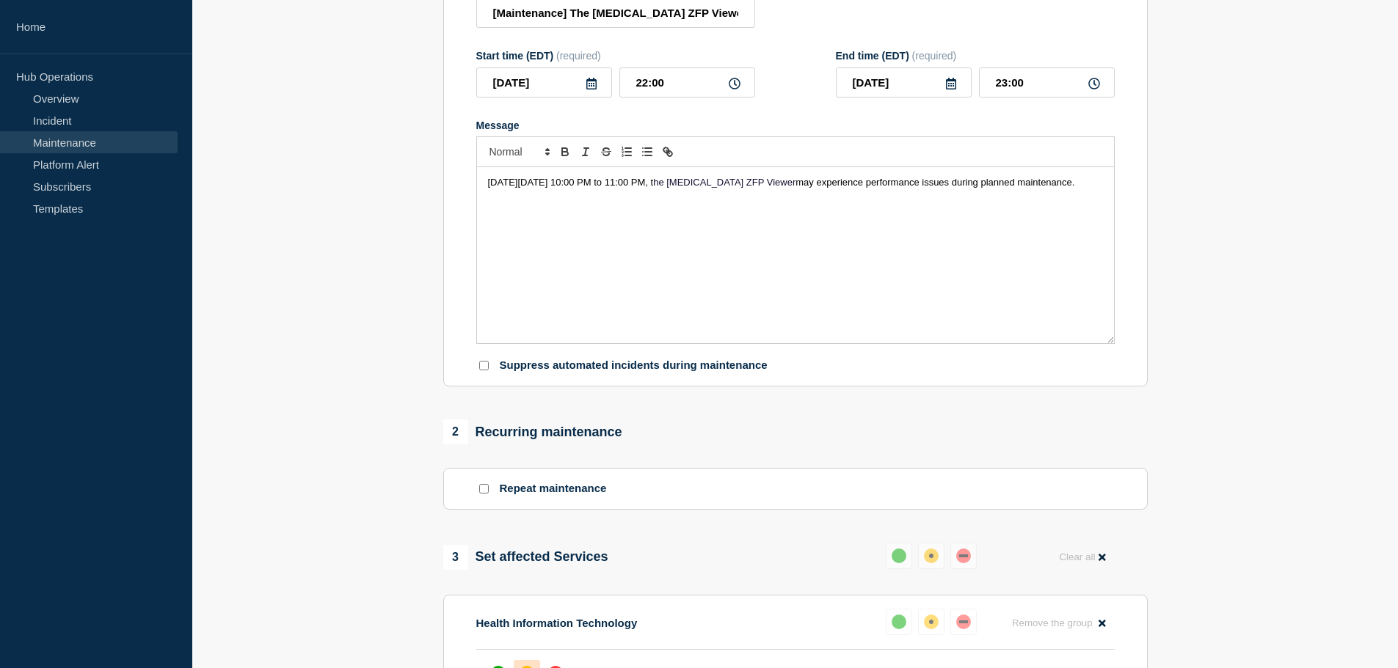
scroll to position [73, 0]
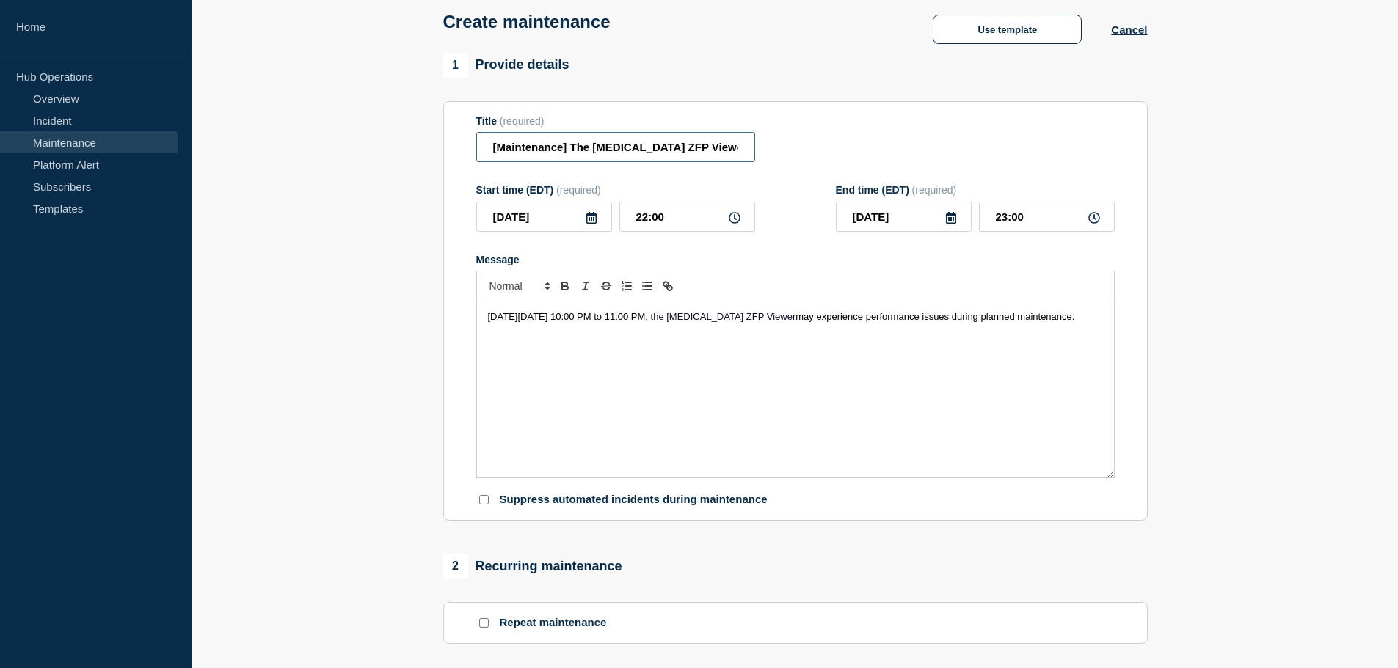
drag, startPoint x: 596, startPoint y: 153, endPoint x: 569, endPoint y: 156, distance: 26.6
click at [569, 156] on input "[Maintenance] The Radiology ZFP Viewer May Experience Performance Issues During…" at bounding box center [615, 147] width 279 height 30
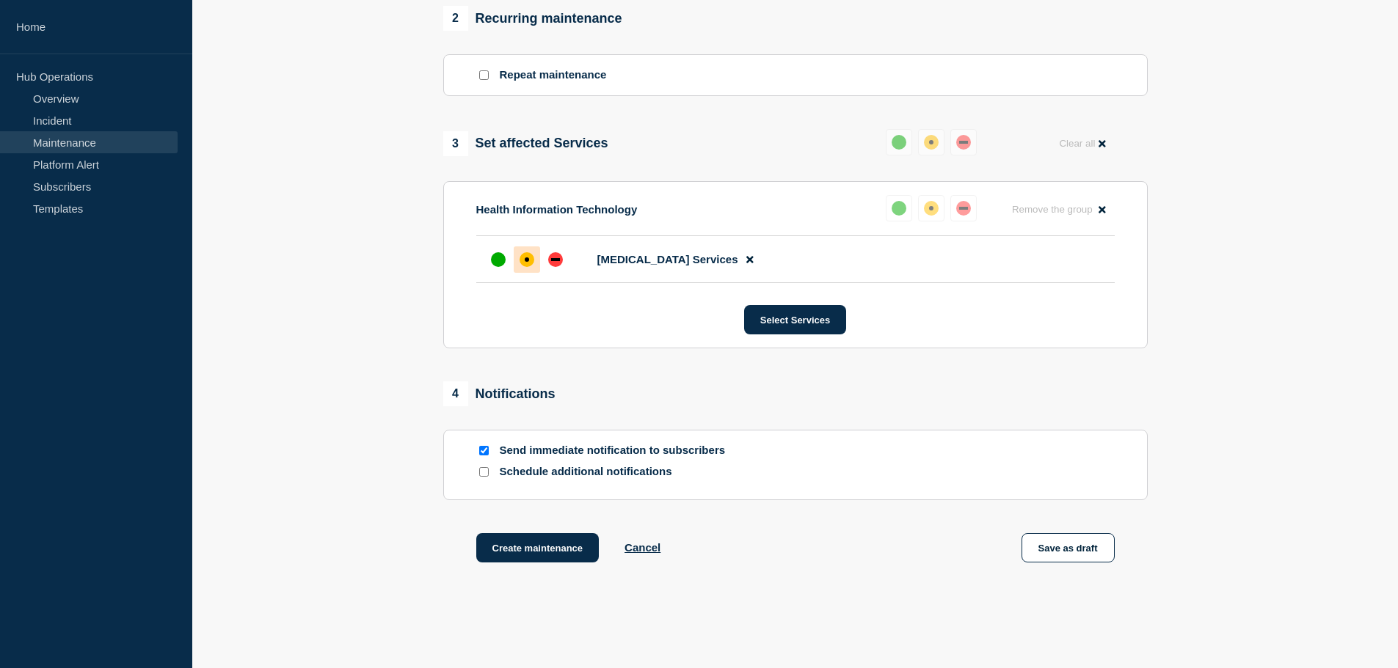
scroll to position [688, 0]
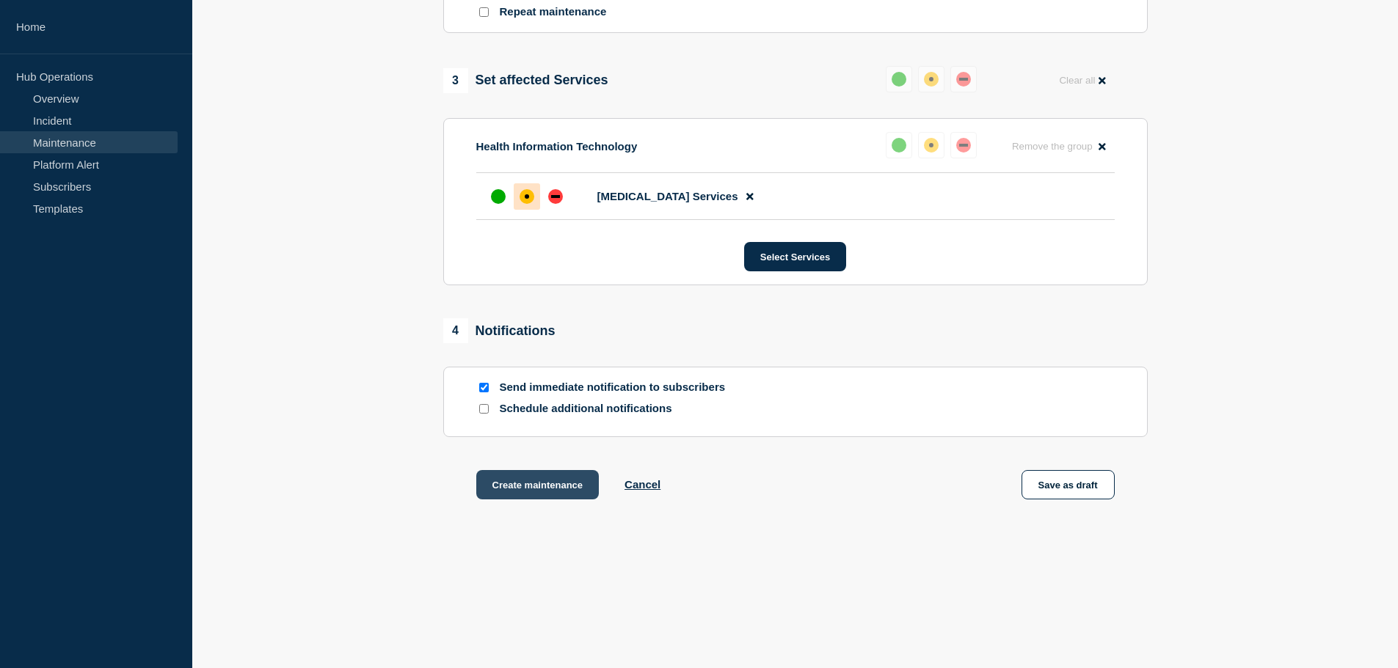
type input "[Maintenance] Radiology ZFP Viewer May Experience Performance Issues During Pla…"
click at [509, 478] on button "Create maintenance" at bounding box center [537, 484] width 123 height 29
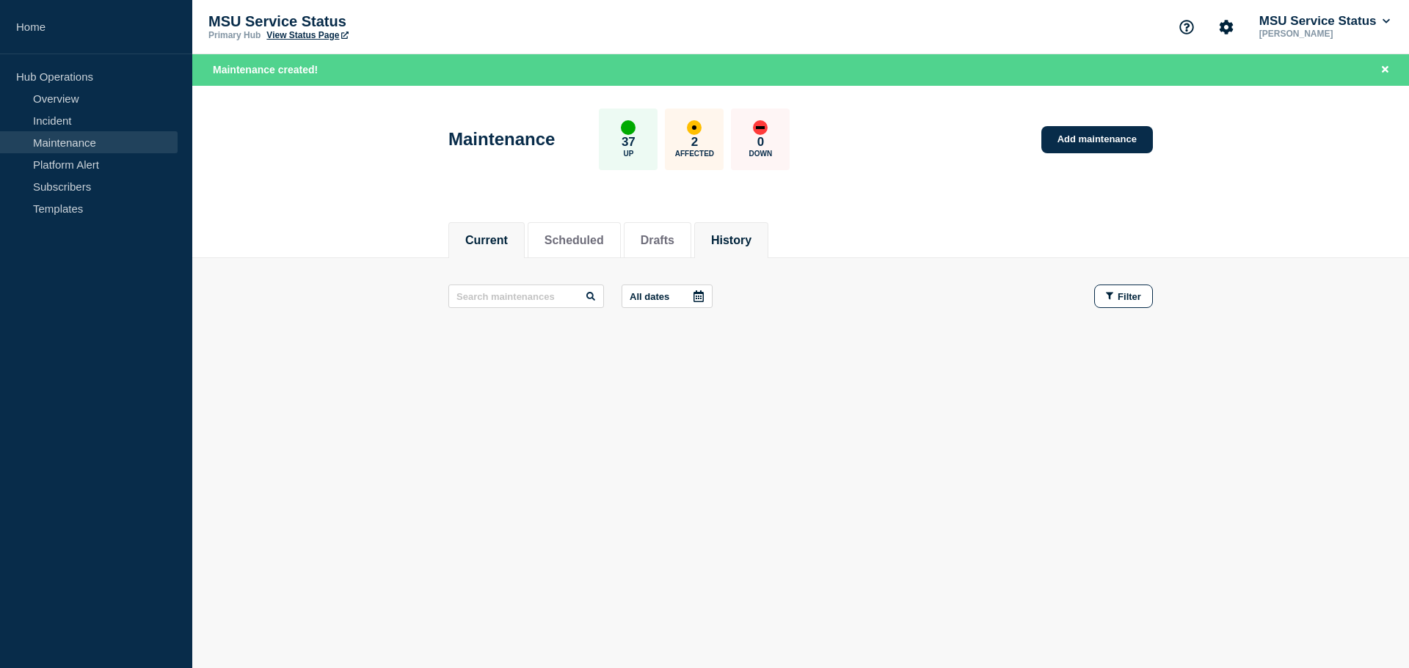
click at [746, 236] on button "History" at bounding box center [731, 240] width 40 height 13
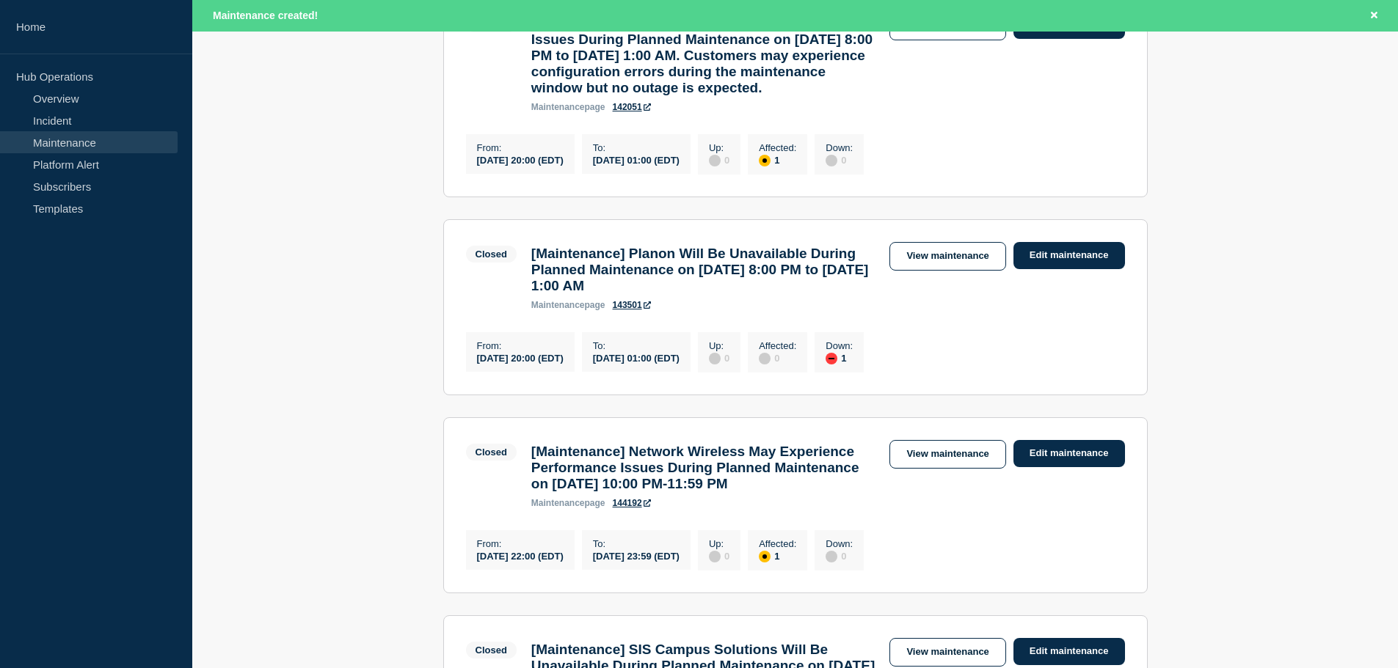
scroll to position [114, 0]
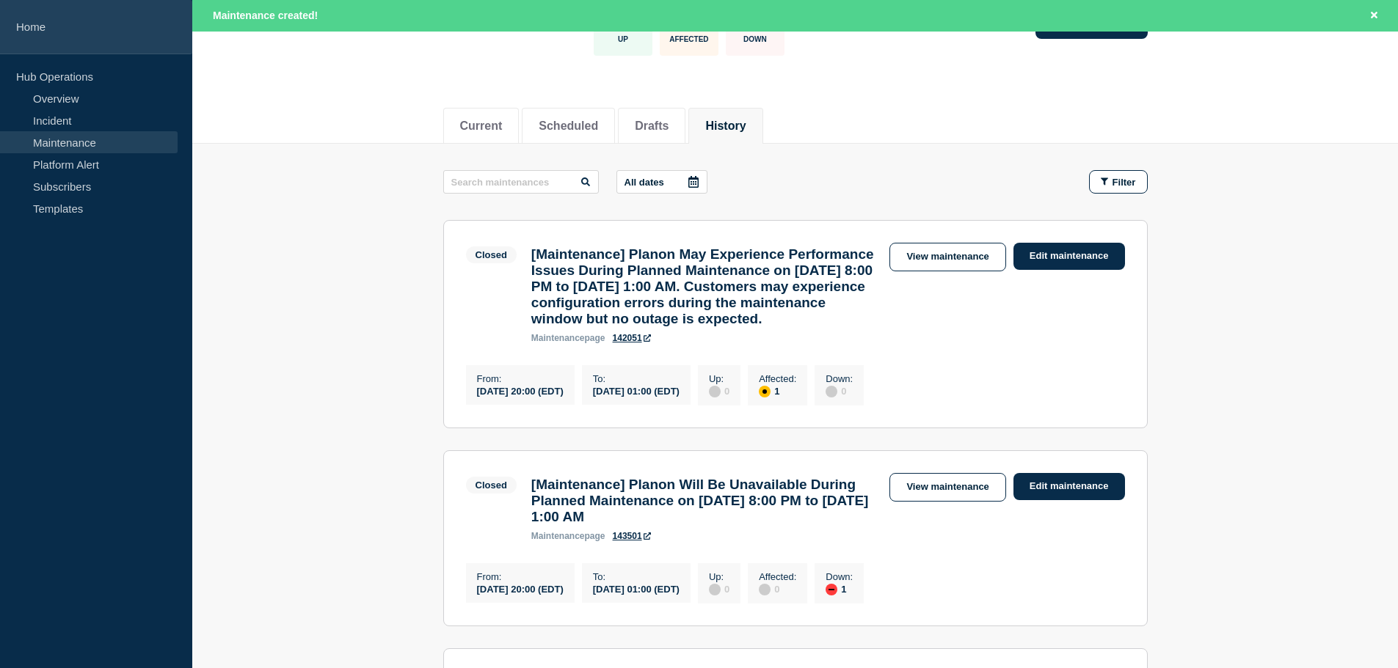
click at [32, 42] on link "Home" at bounding box center [96, 27] width 192 height 54
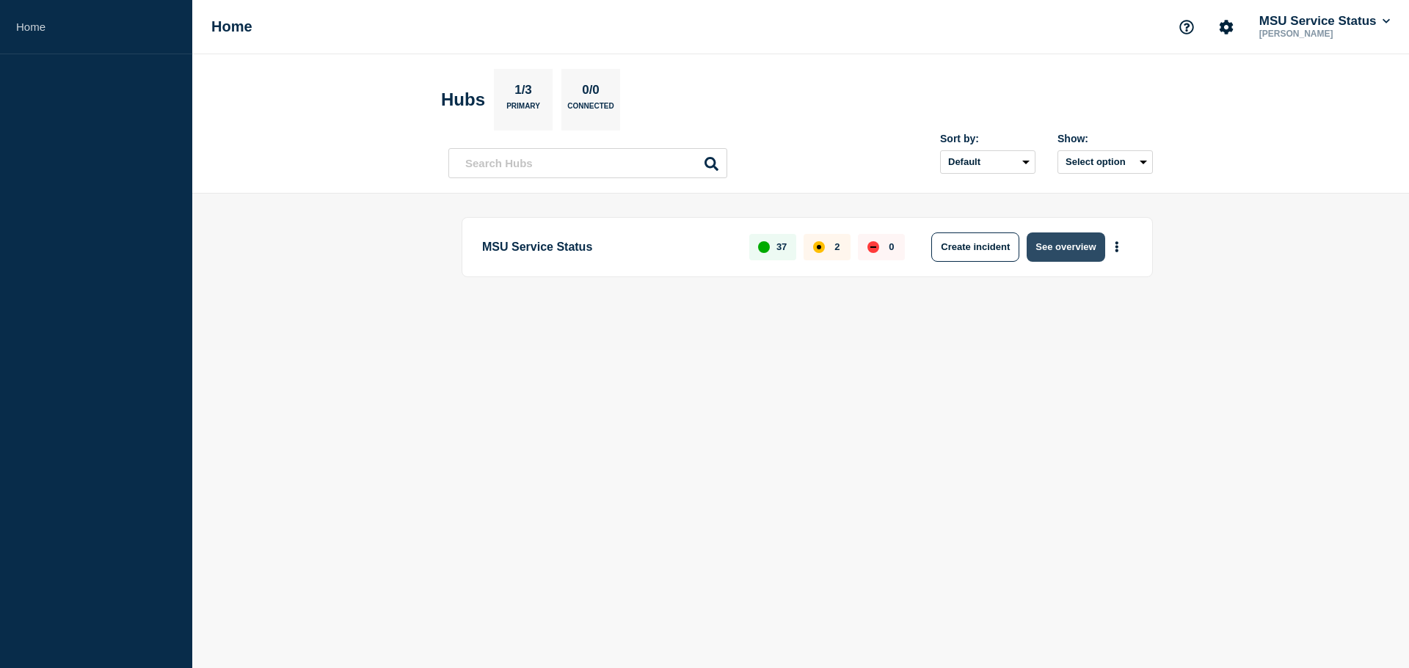
click at [1077, 253] on button "See overview" at bounding box center [1066, 247] width 78 height 29
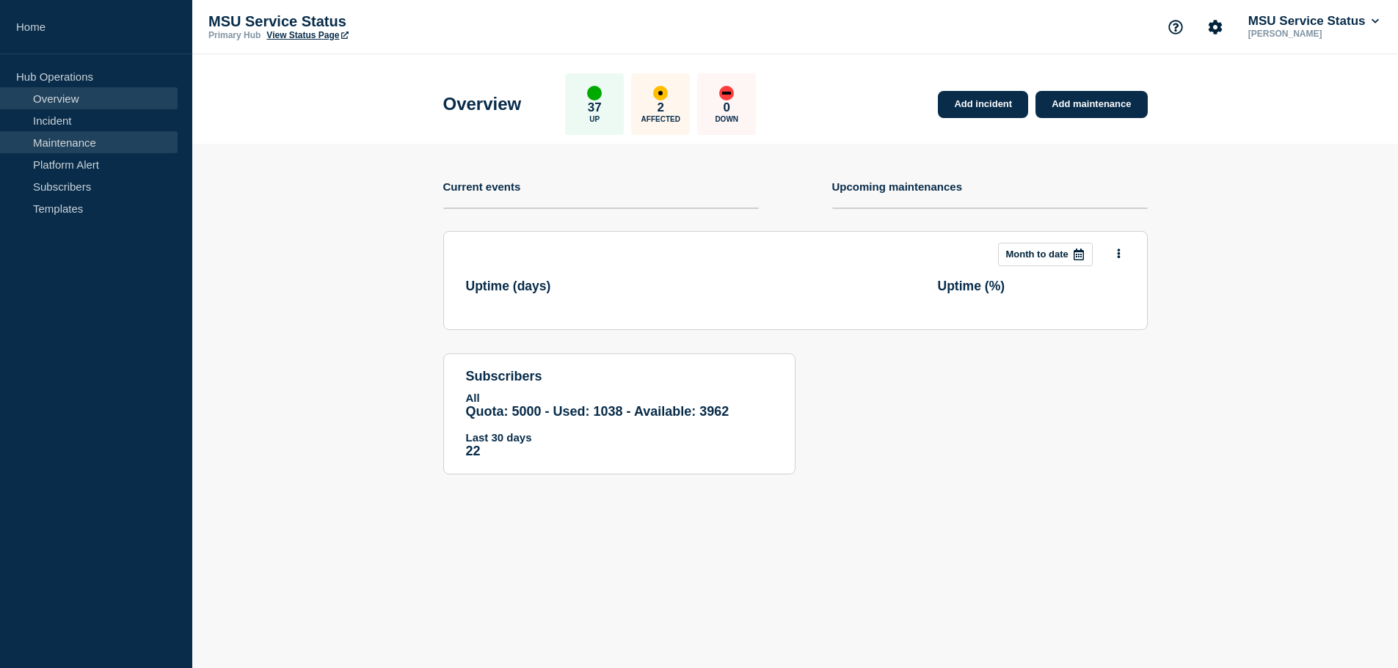
click at [63, 139] on link "Maintenance" at bounding box center [89, 142] width 178 height 22
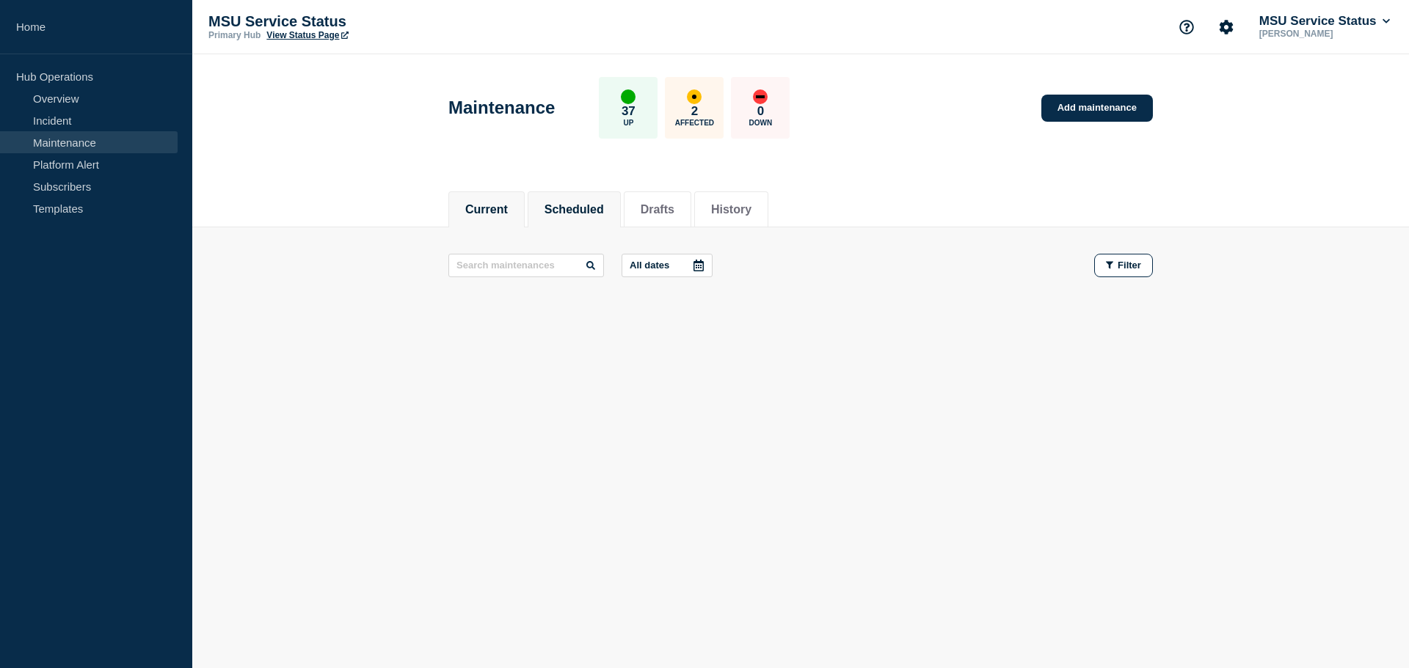
click at [589, 216] on button "Scheduled" at bounding box center [573, 209] width 59 height 13
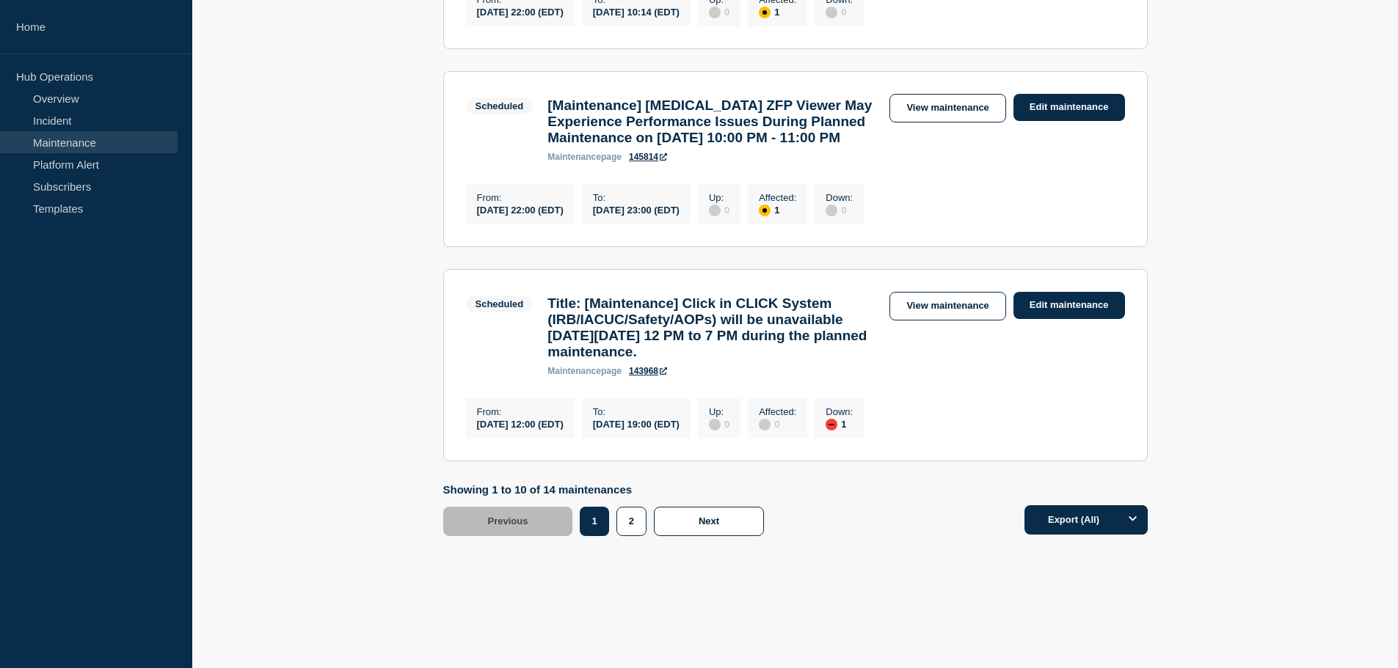
scroll to position [1981, 0]
click at [644, 162] on link "145814" at bounding box center [648, 157] width 38 height 10
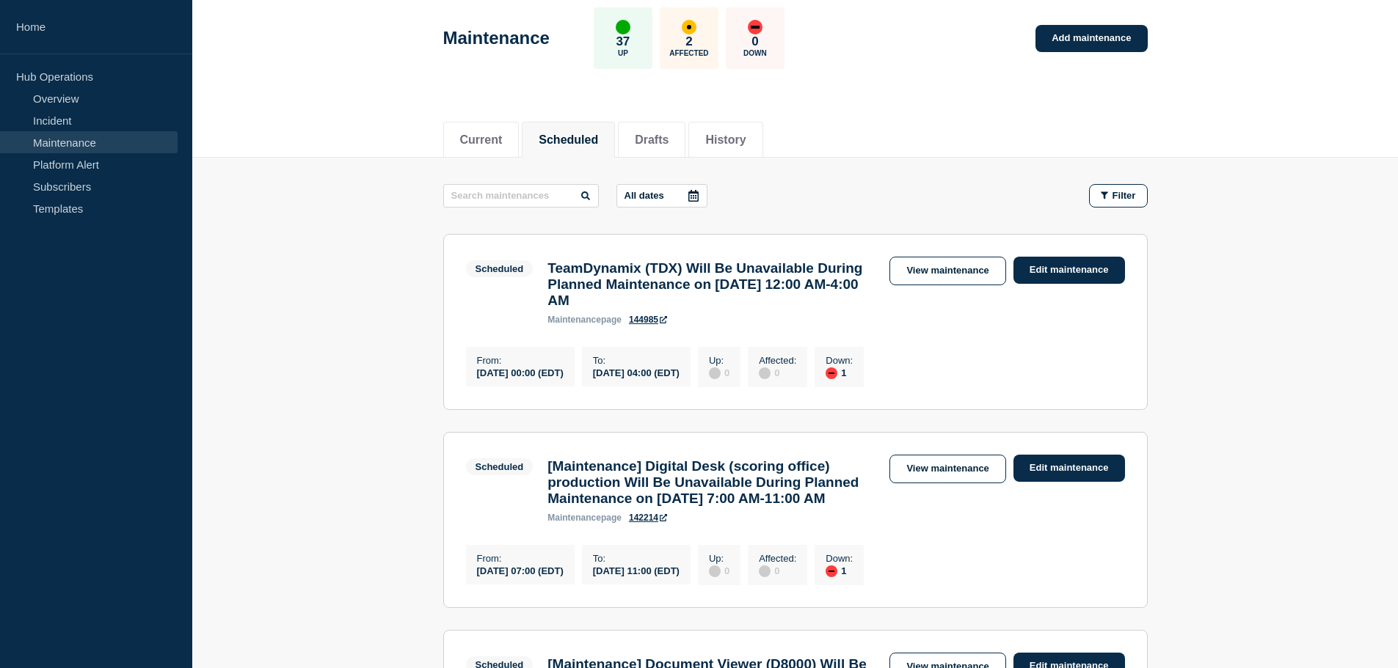
scroll to position [0, 0]
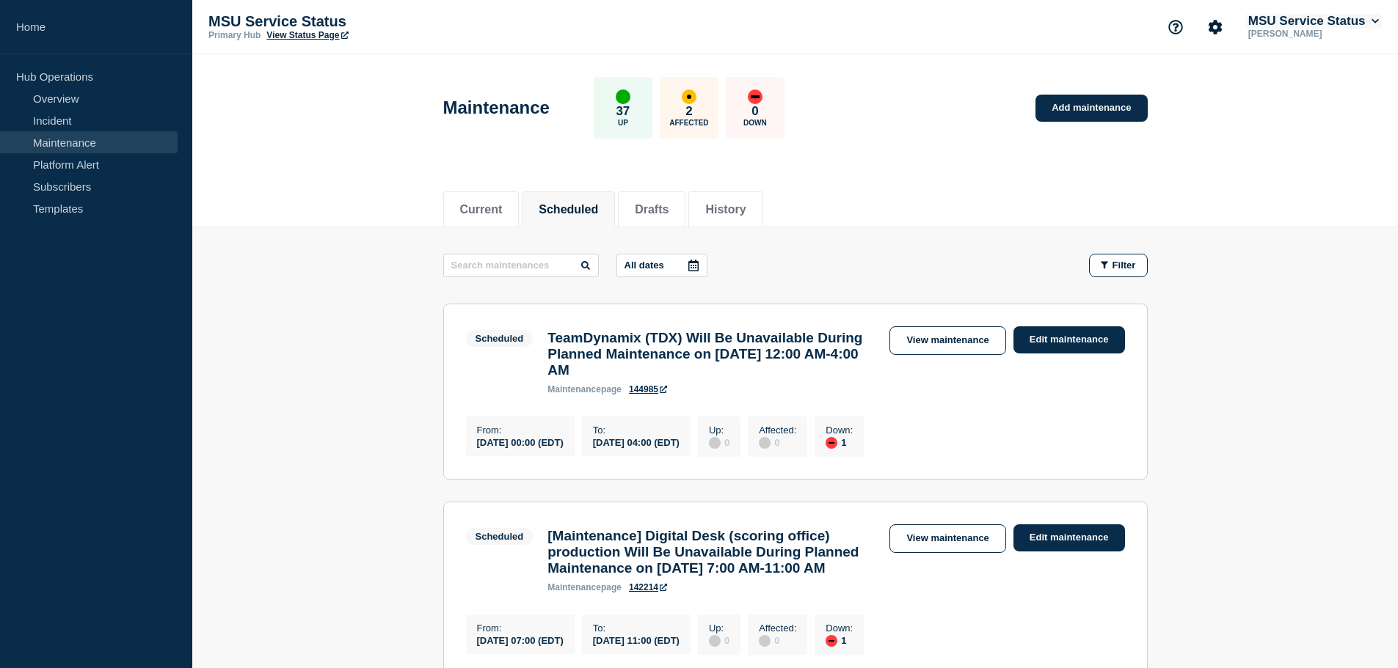
click at [1316, 15] on button "MSU Service Status" at bounding box center [1313, 21] width 136 height 15
click at [1279, 205] on section "User User settings Security API Key Log out" at bounding box center [1311, 159] width 151 height 120
click at [1276, 195] on button "Log out" at bounding box center [1280, 195] width 37 height 12
